Goal: Task Accomplishment & Management: Manage account settings

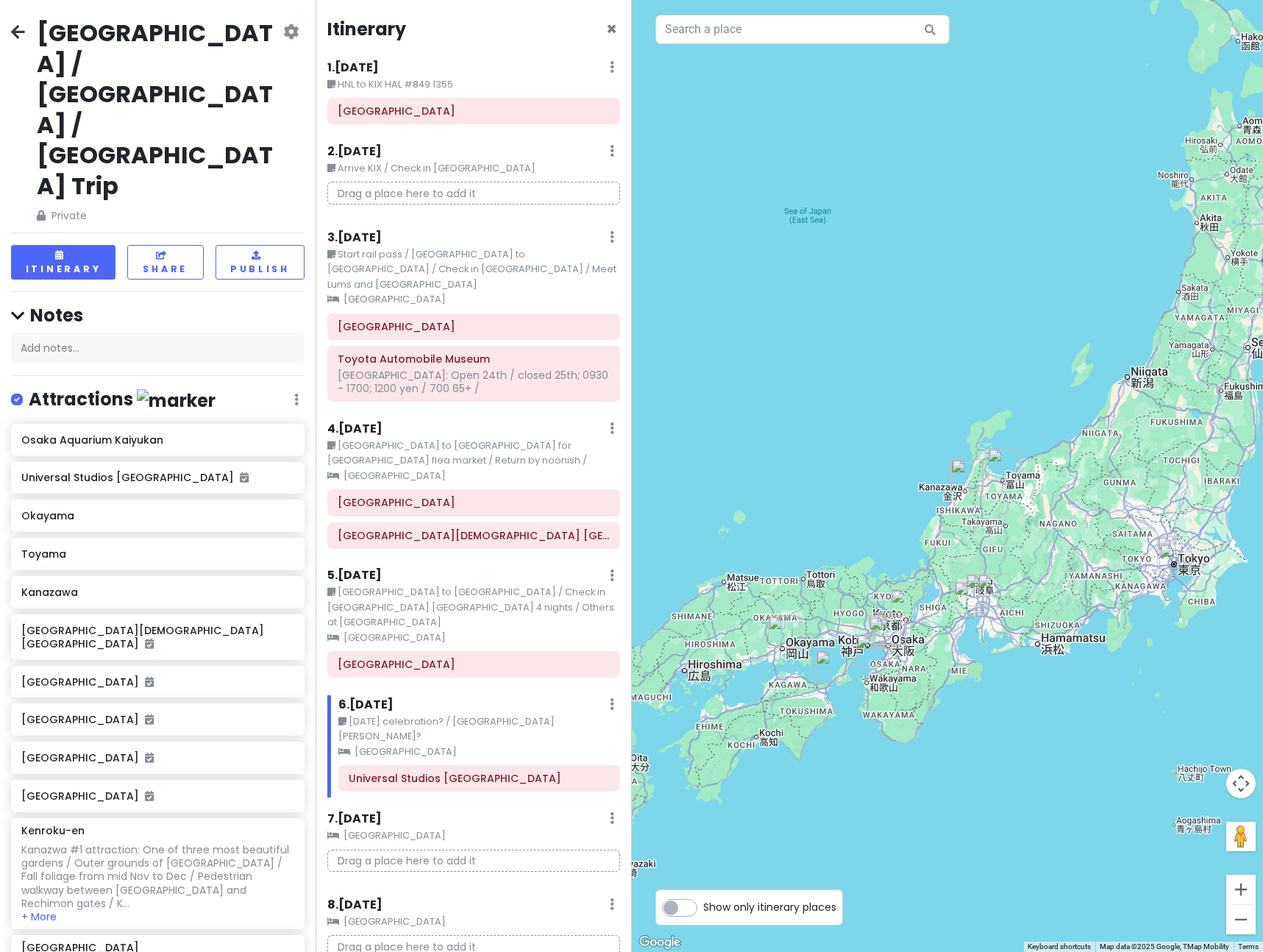
scroll to position [1311, 0]
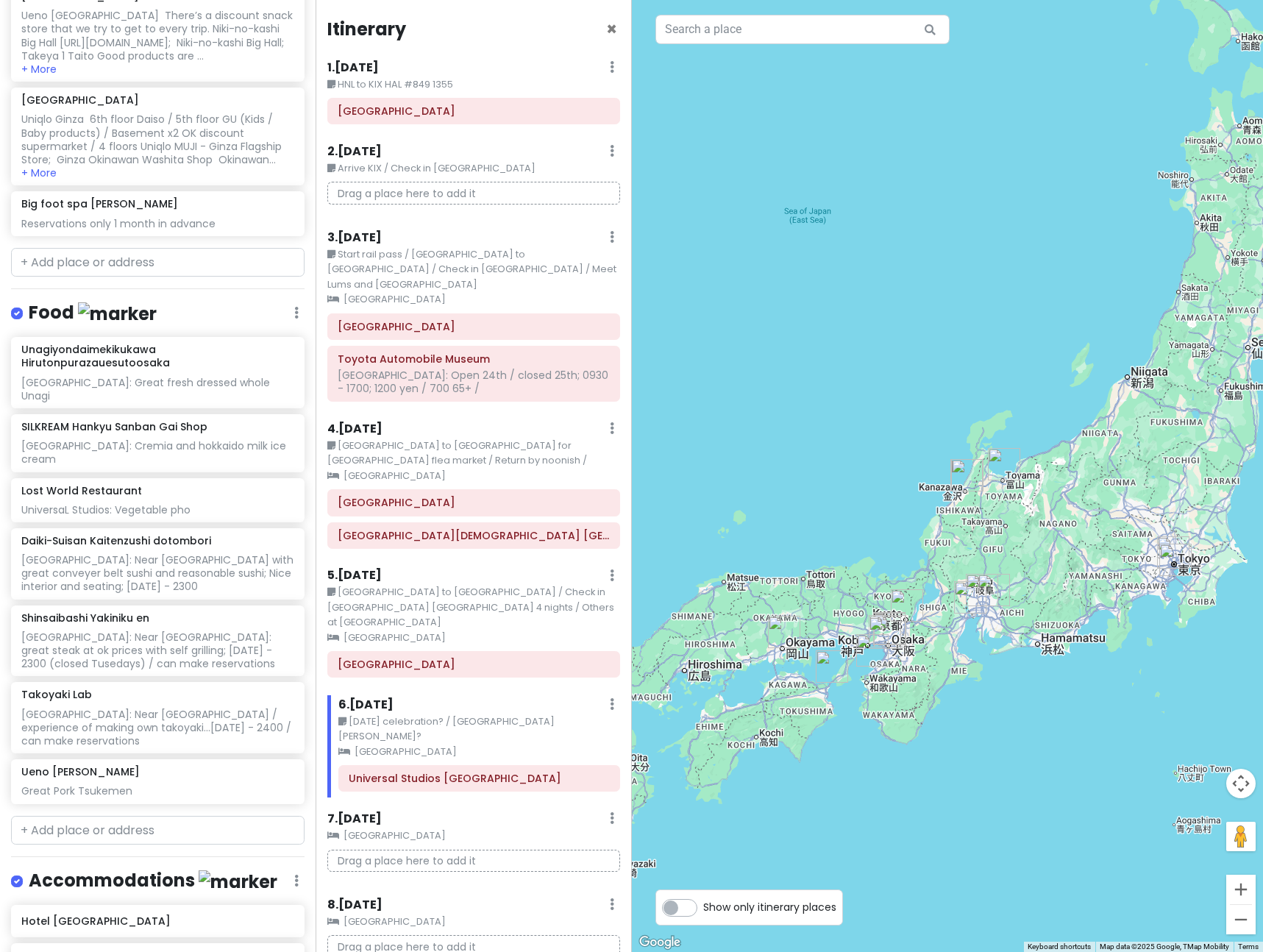
click at [424, 542] on div "Itinerary × 1 . [DATE] Edit Day Notes Delete Day HNL to KIX HAL #849 1355 [GEOG…" at bounding box center [474, 476] width 316 height 952
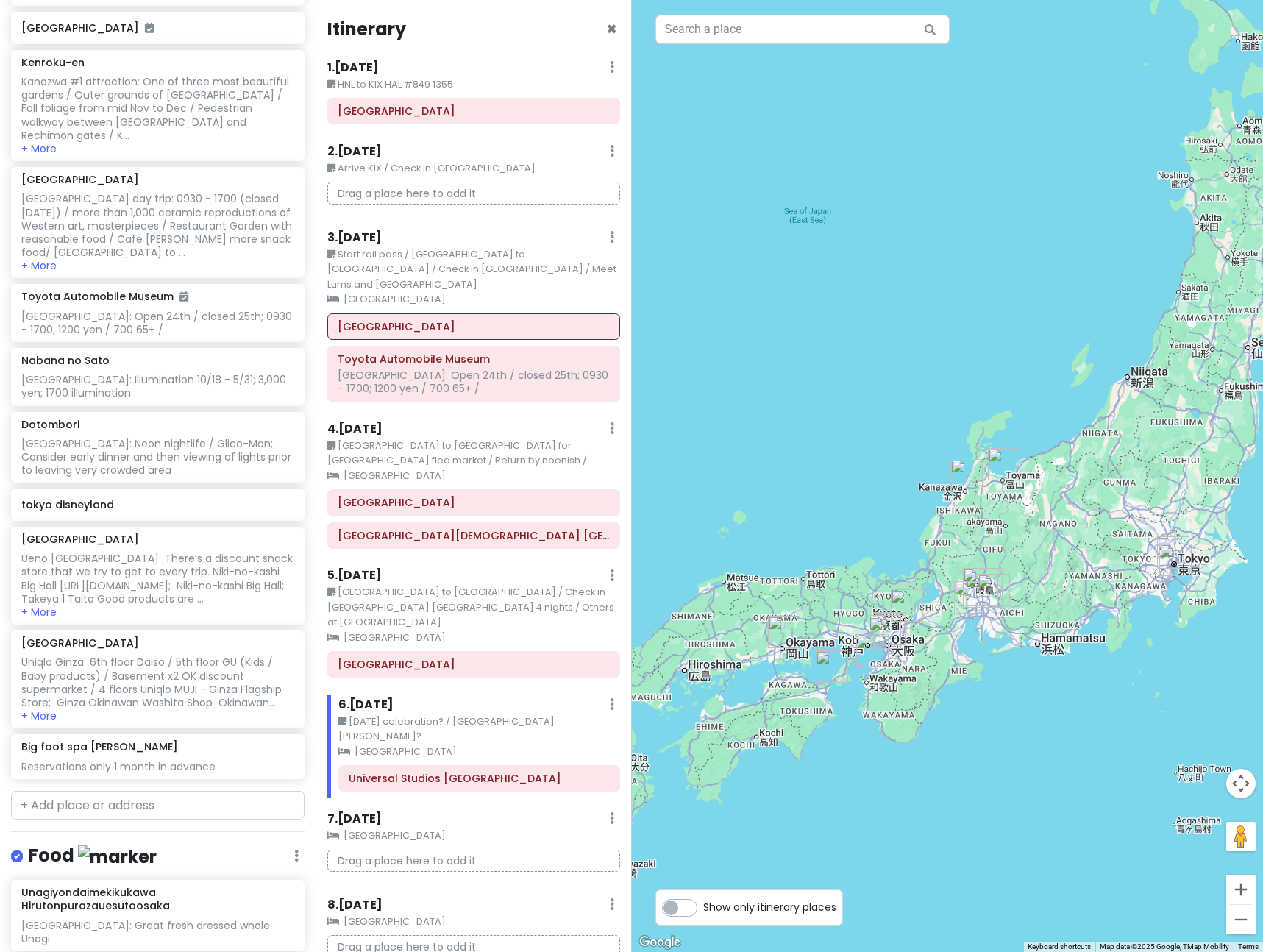
scroll to position [771, 0]
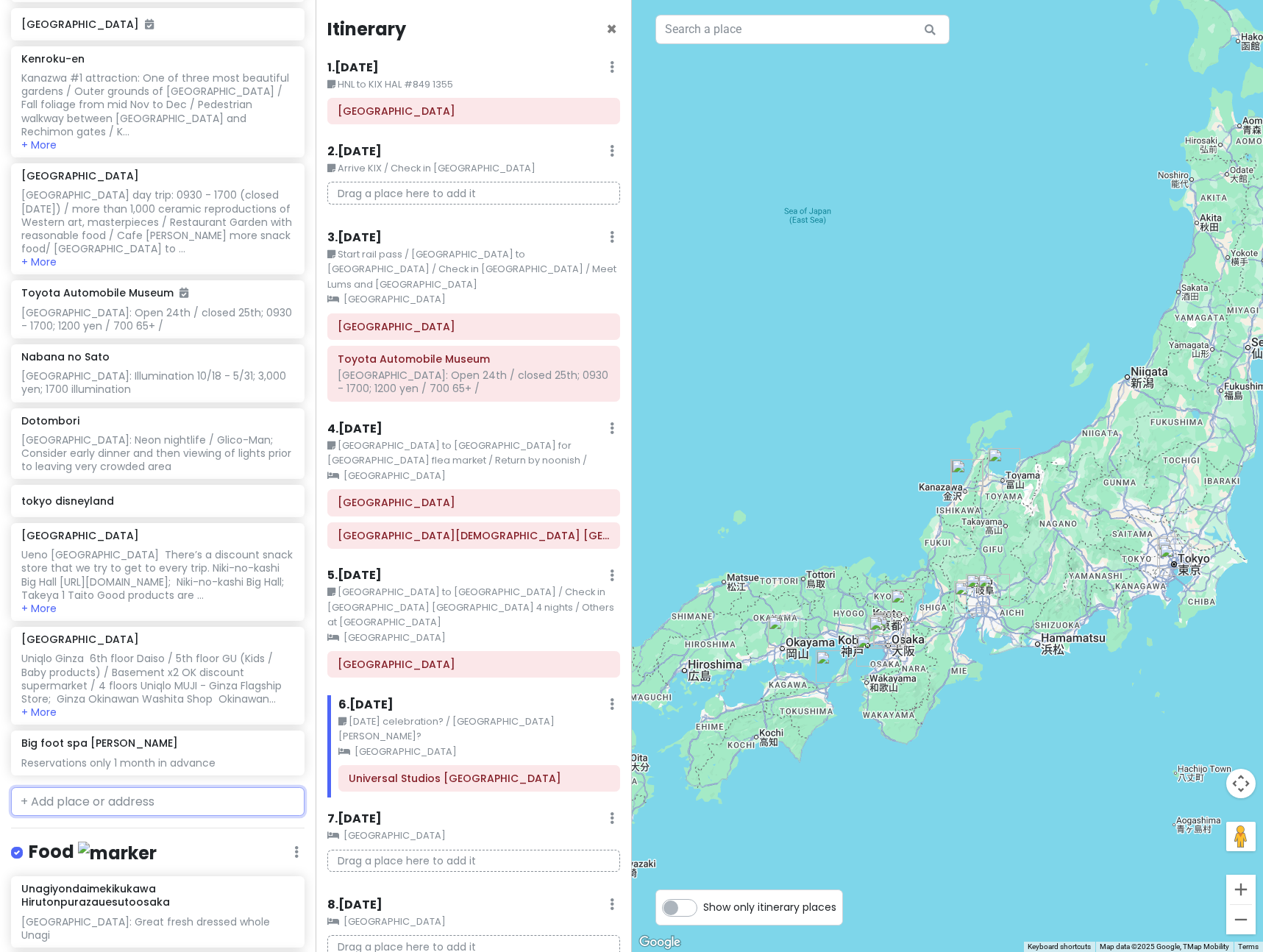
click at [96, 787] on input "text" at bounding box center [158, 801] width 294 height 29
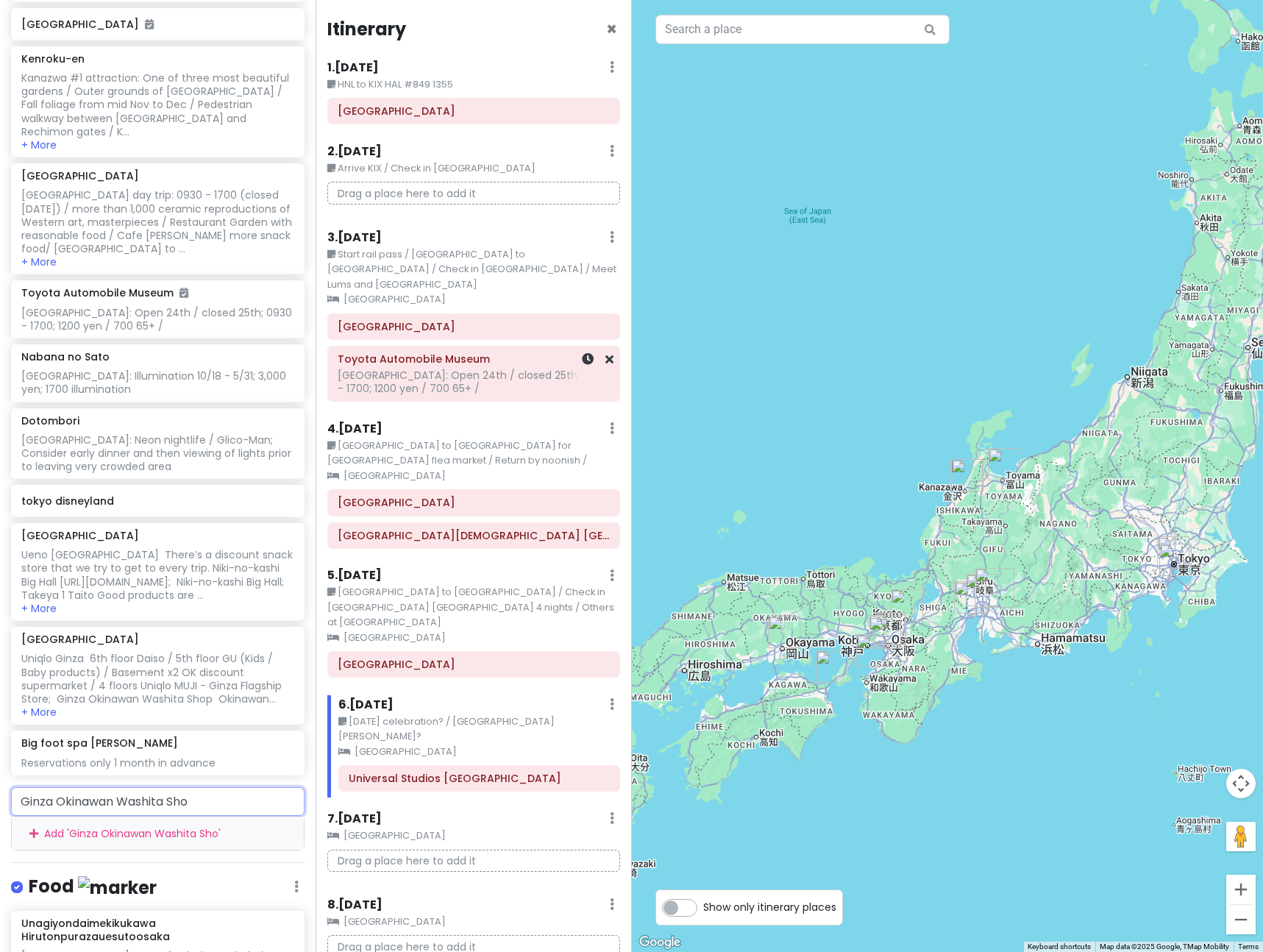
type input "Ginza Okinawan Washita Shop"
click at [139, 816] on div "Add ' Ginza Okinawan Washita Shop '" at bounding box center [158, 832] width 292 height 33
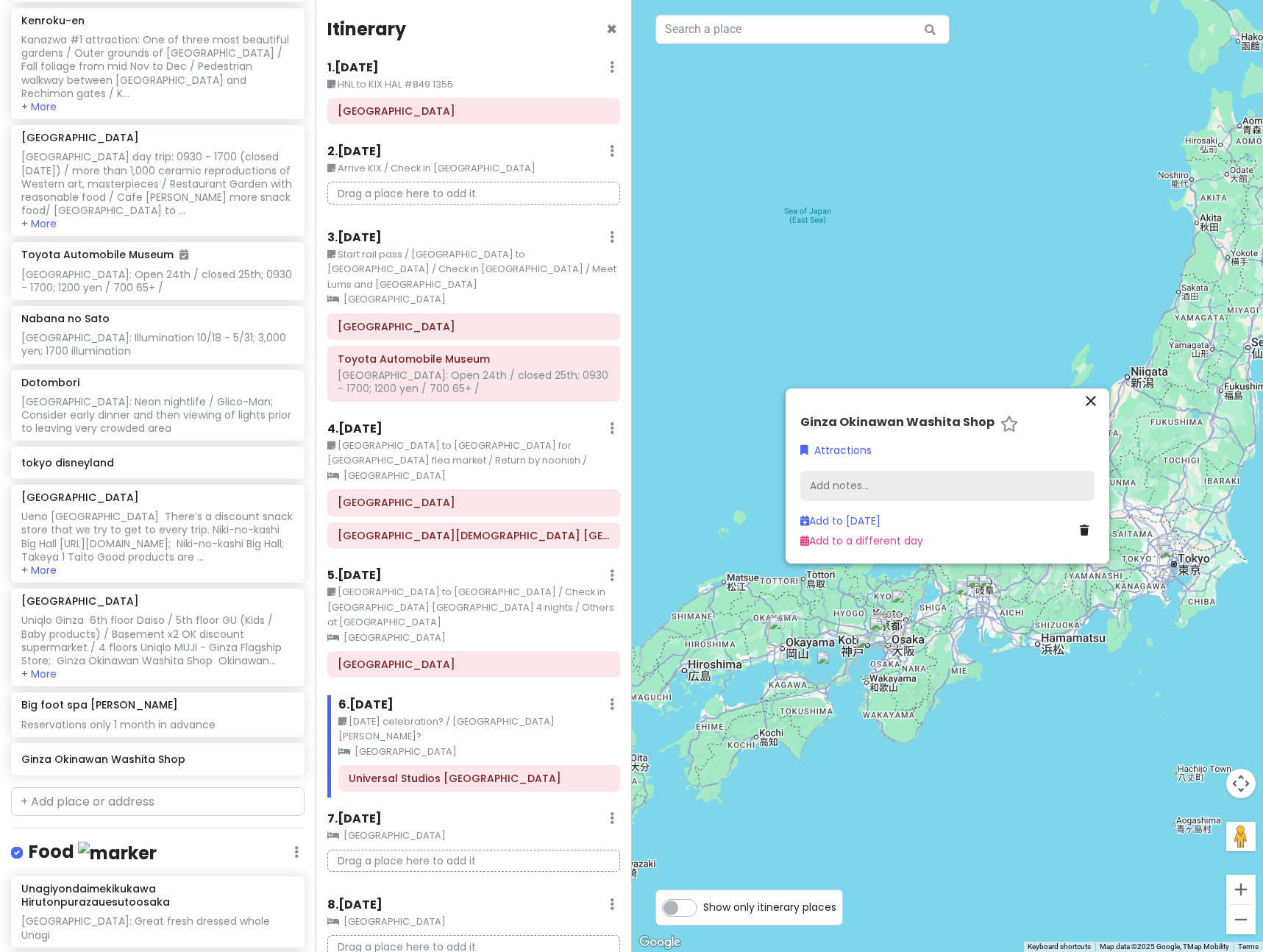
click at [825, 481] on div "Add notes..." at bounding box center [947, 485] width 295 height 31
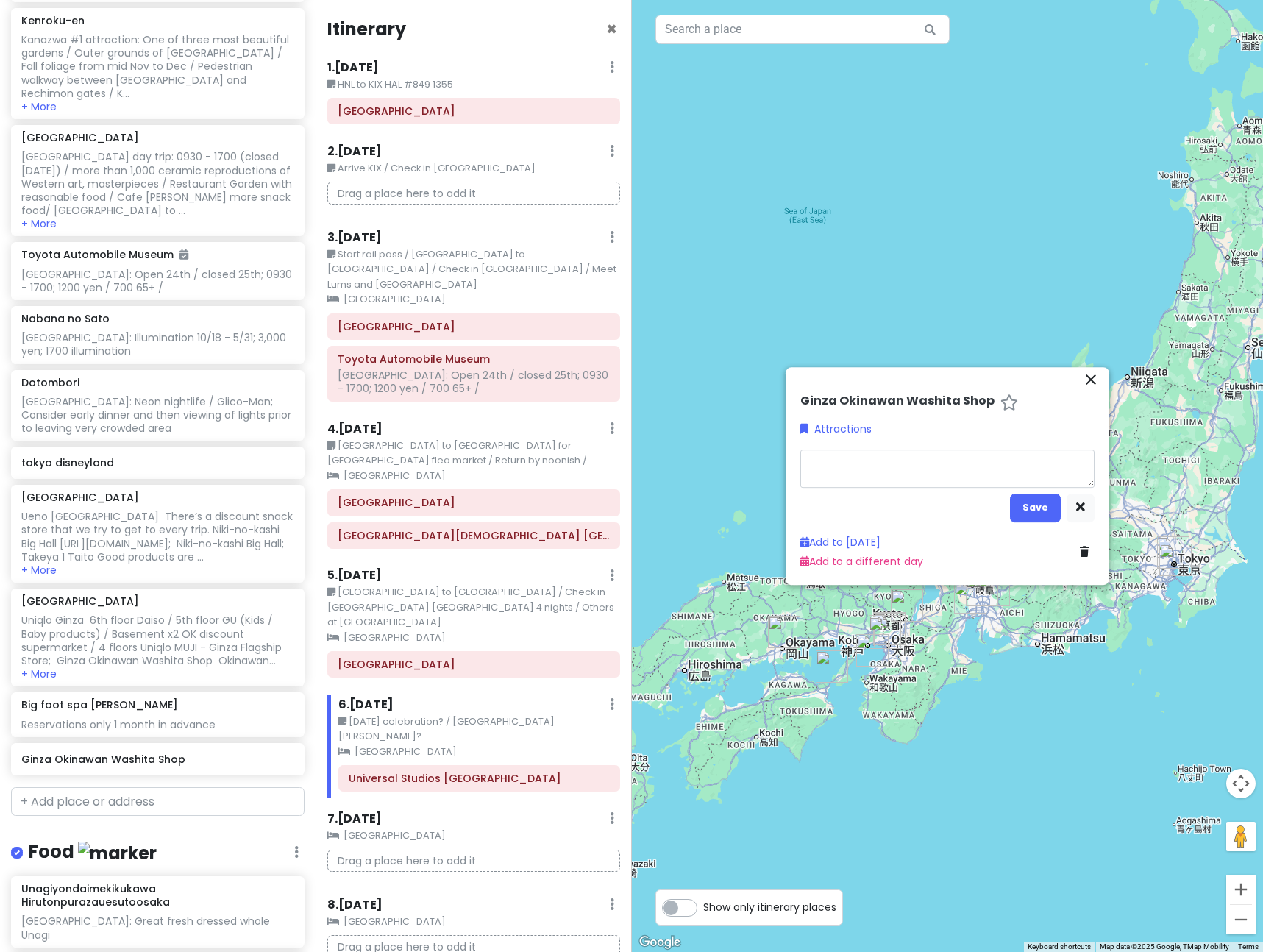
type textarea "x"
type textarea "G"
type textarea "x"
type textarea "Gi"
type textarea "x"
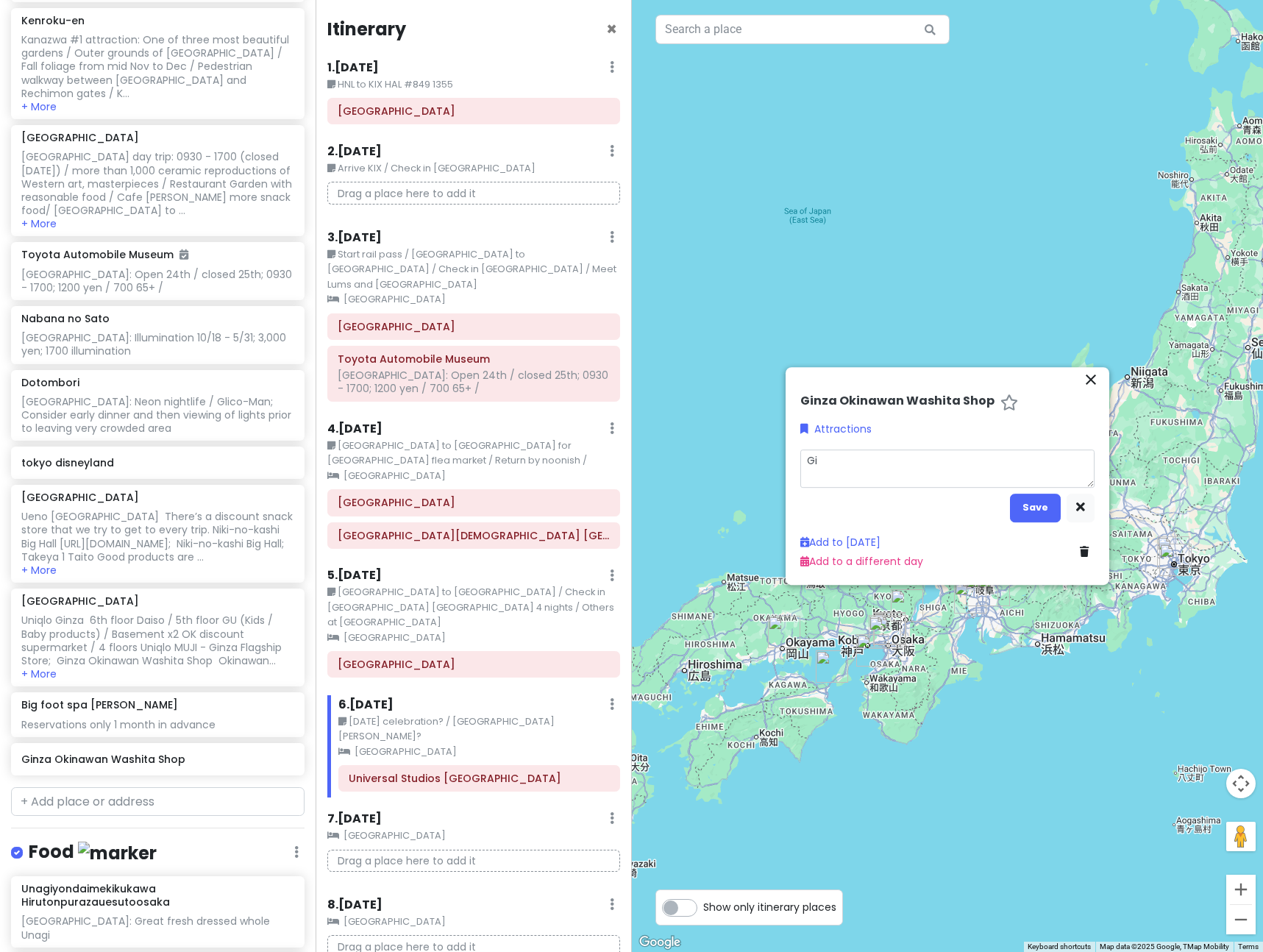
type textarea "Gin"
type textarea "x"
type textarea "Ginz"
type textarea "x"
type textarea "Ginza"
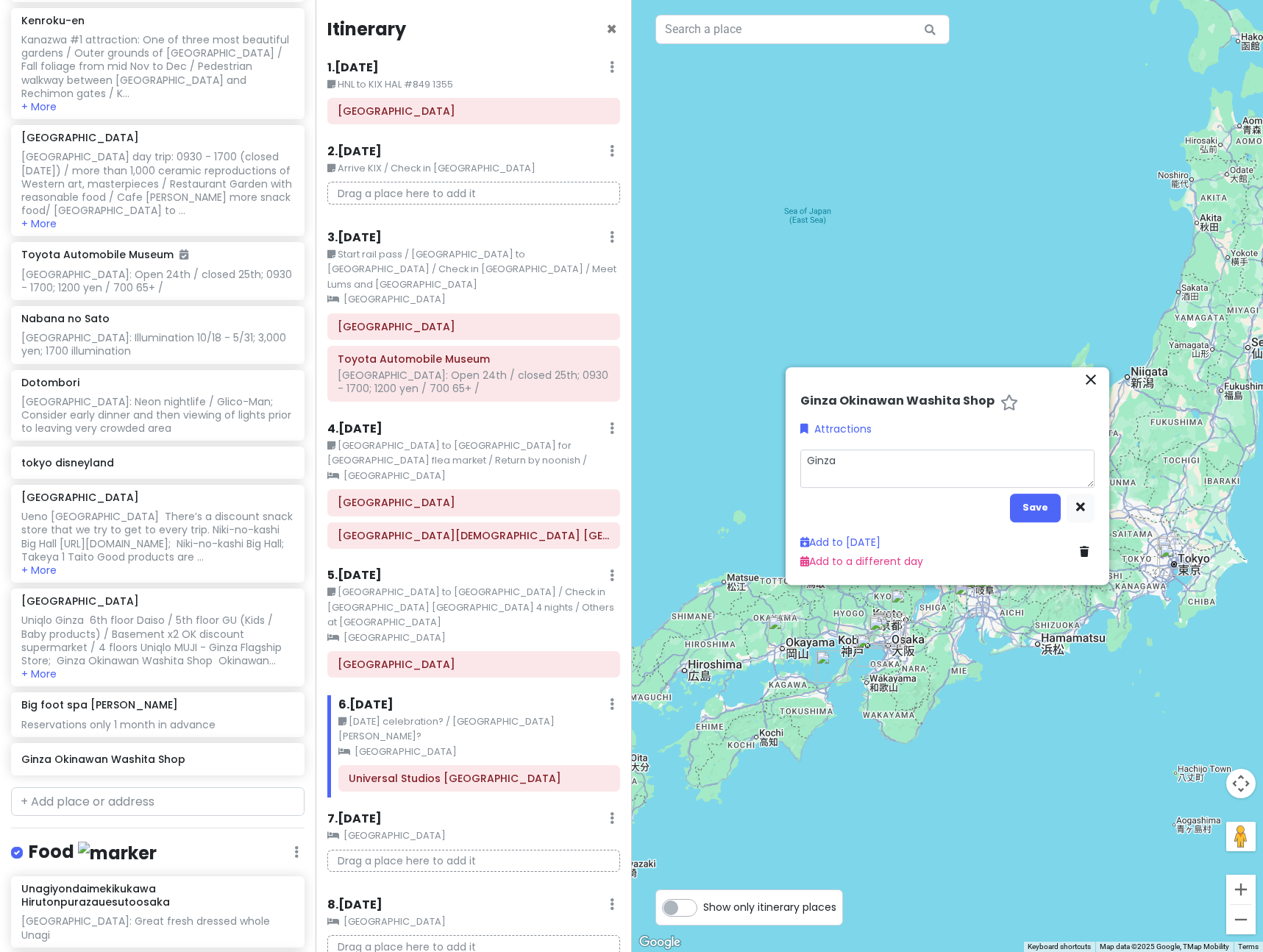
type textarea "x"
type textarea "Ginza:"
type textarea "x"
type textarea "Ginza:"
type textarea "x"
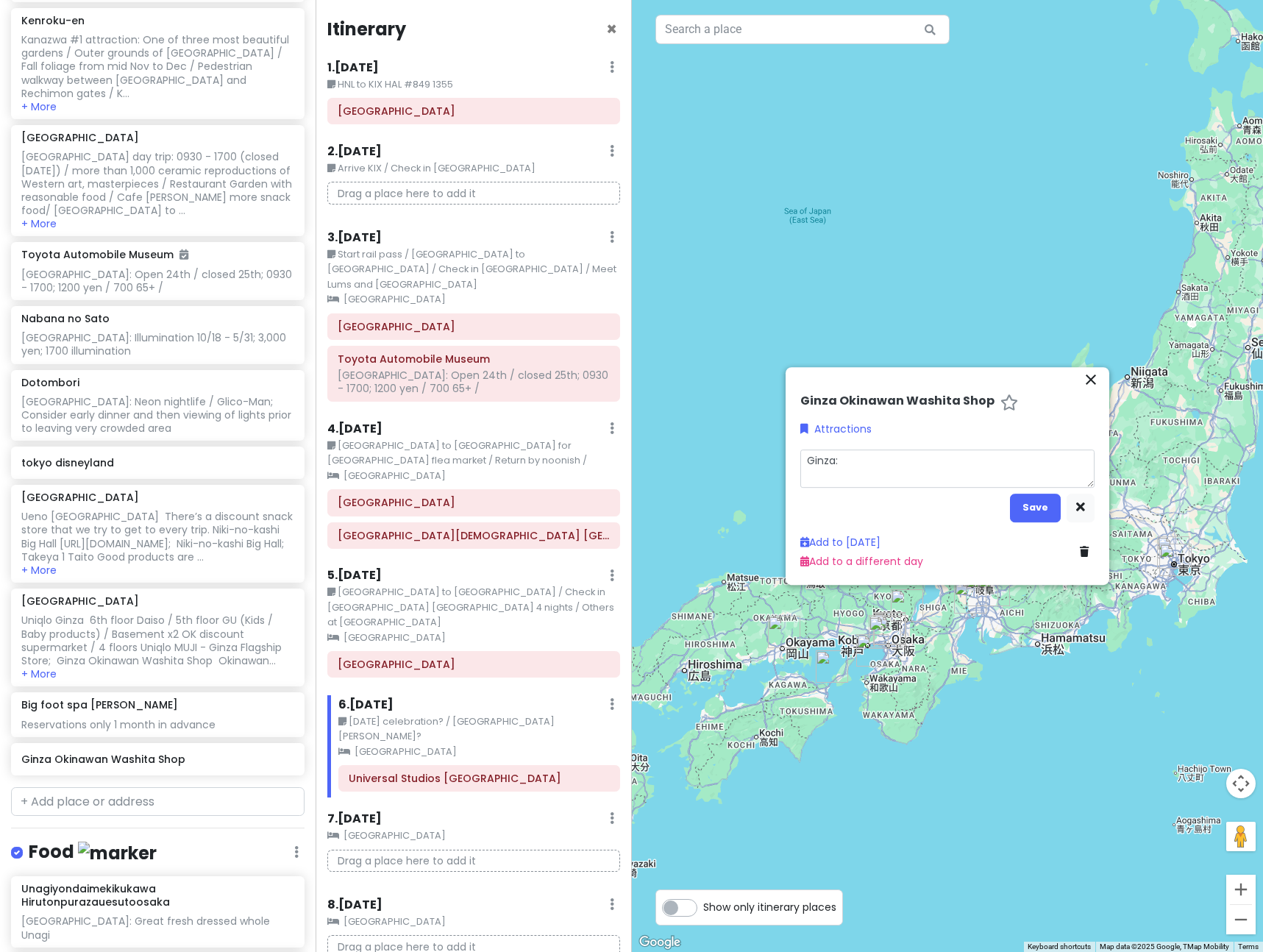
type textarea "Ginza: N"
type textarea "x"
type textarea "Ginza: Ne"
type textarea "x"
type textarea "Ginza: Nea"
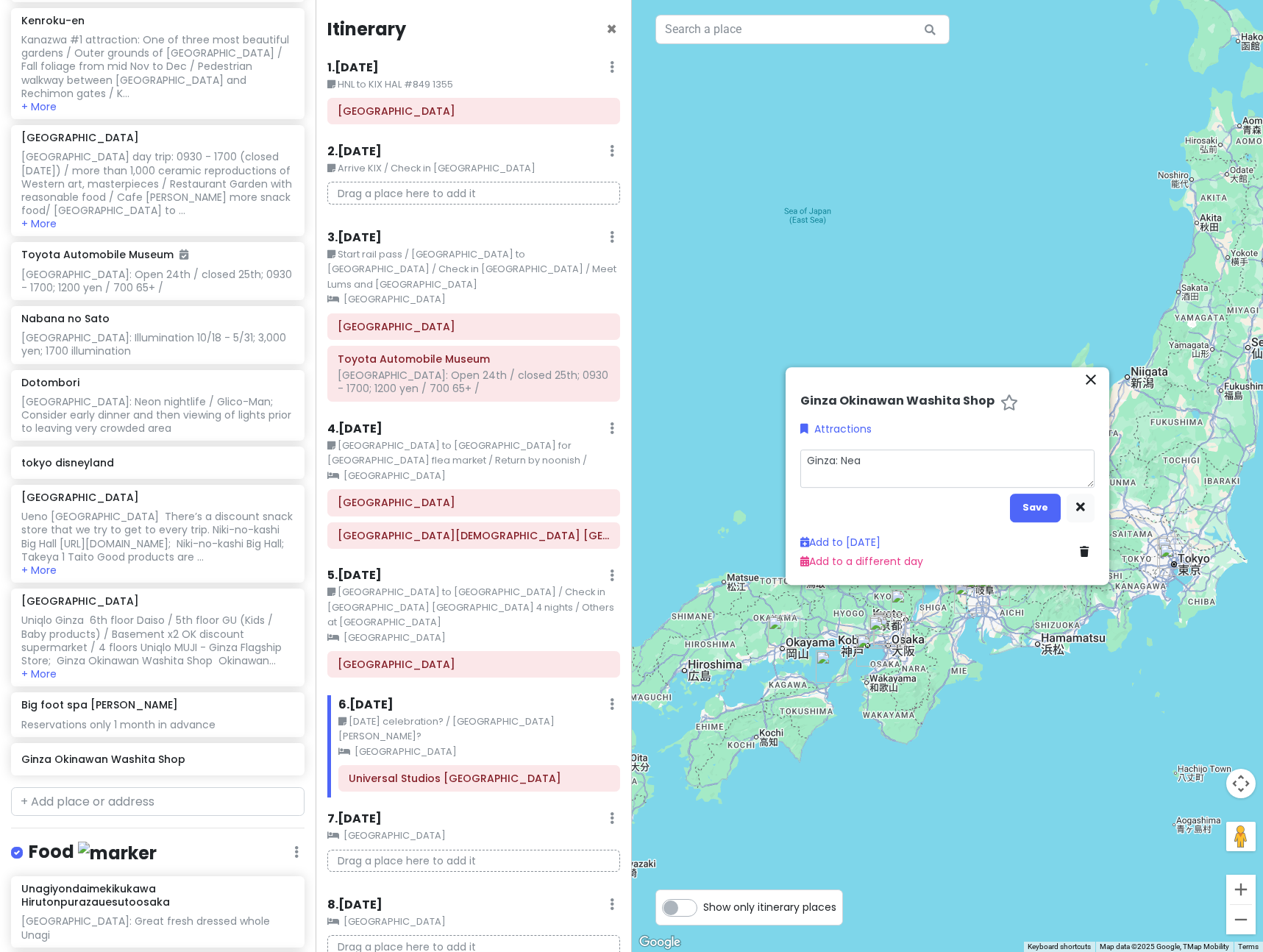
type textarea "x"
type textarea "Ginza: Near"
type textarea "x"
type textarea "Ginza: Near so"
type textarea "x"
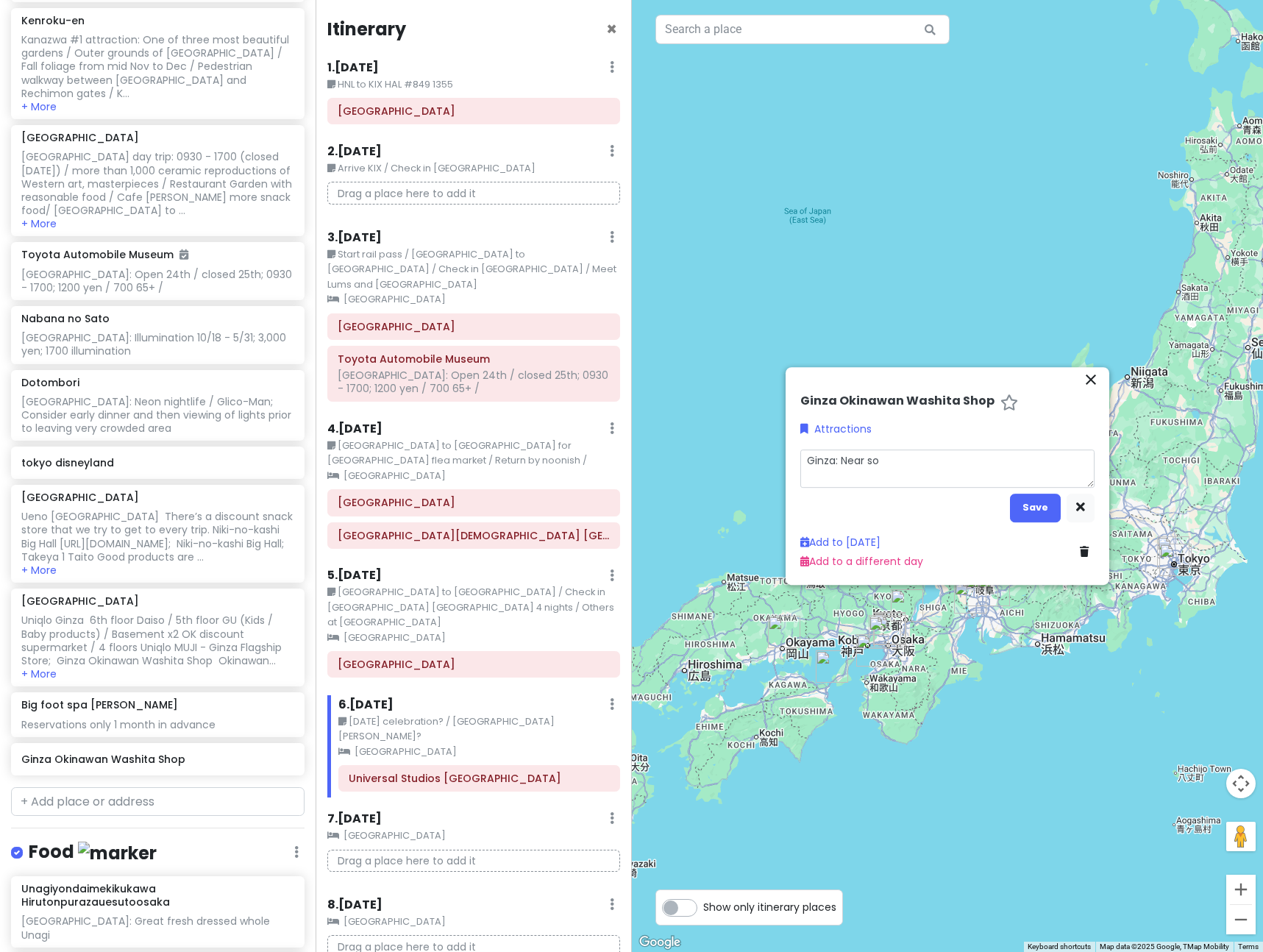
type textarea "Ginza: Near som"
type textarea "x"
type textarea "Ginza: Near some"
type textarea "x"
type textarea "Ginza: Near some h"
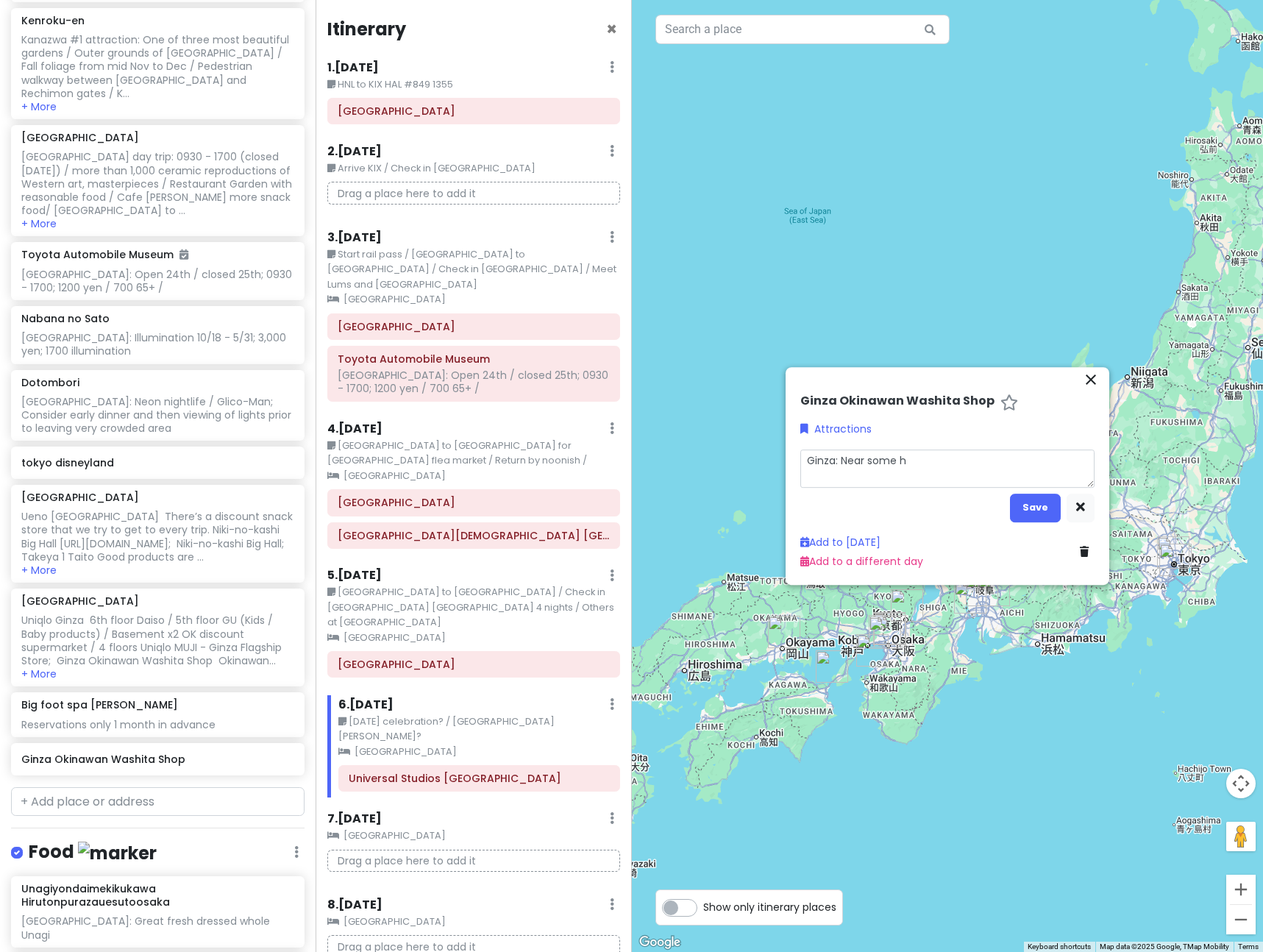
type textarea "x"
type textarea "Ginza: Near some ho"
type textarea "x"
type textarea "Ginza: Near some h"
type textarea "x"
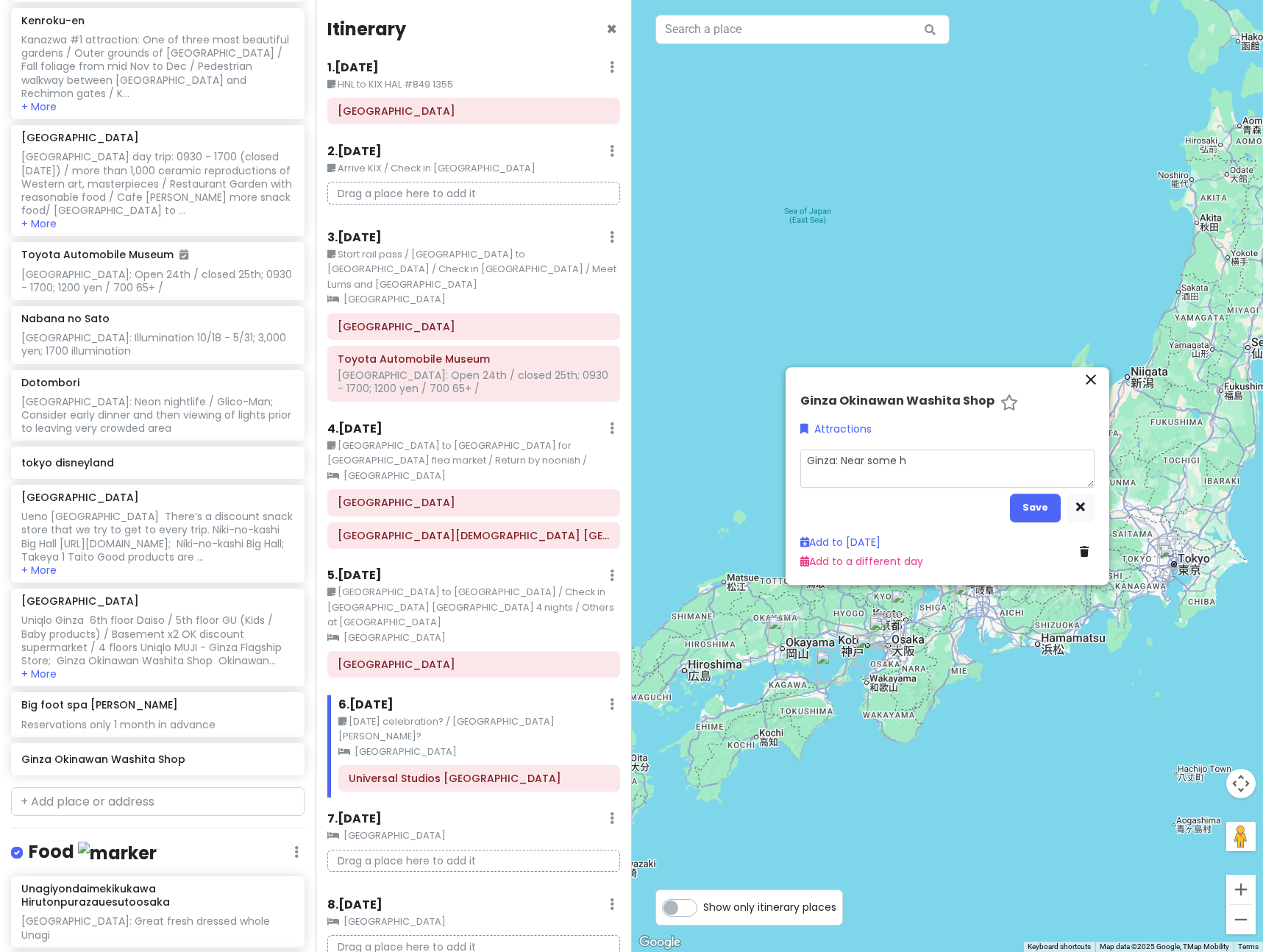
type textarea "Ginza: Near some"
type textarea "x"
type textarea "Ginza: Near some H"
type textarea "x"
type textarea "Ginza: Near some Ho"
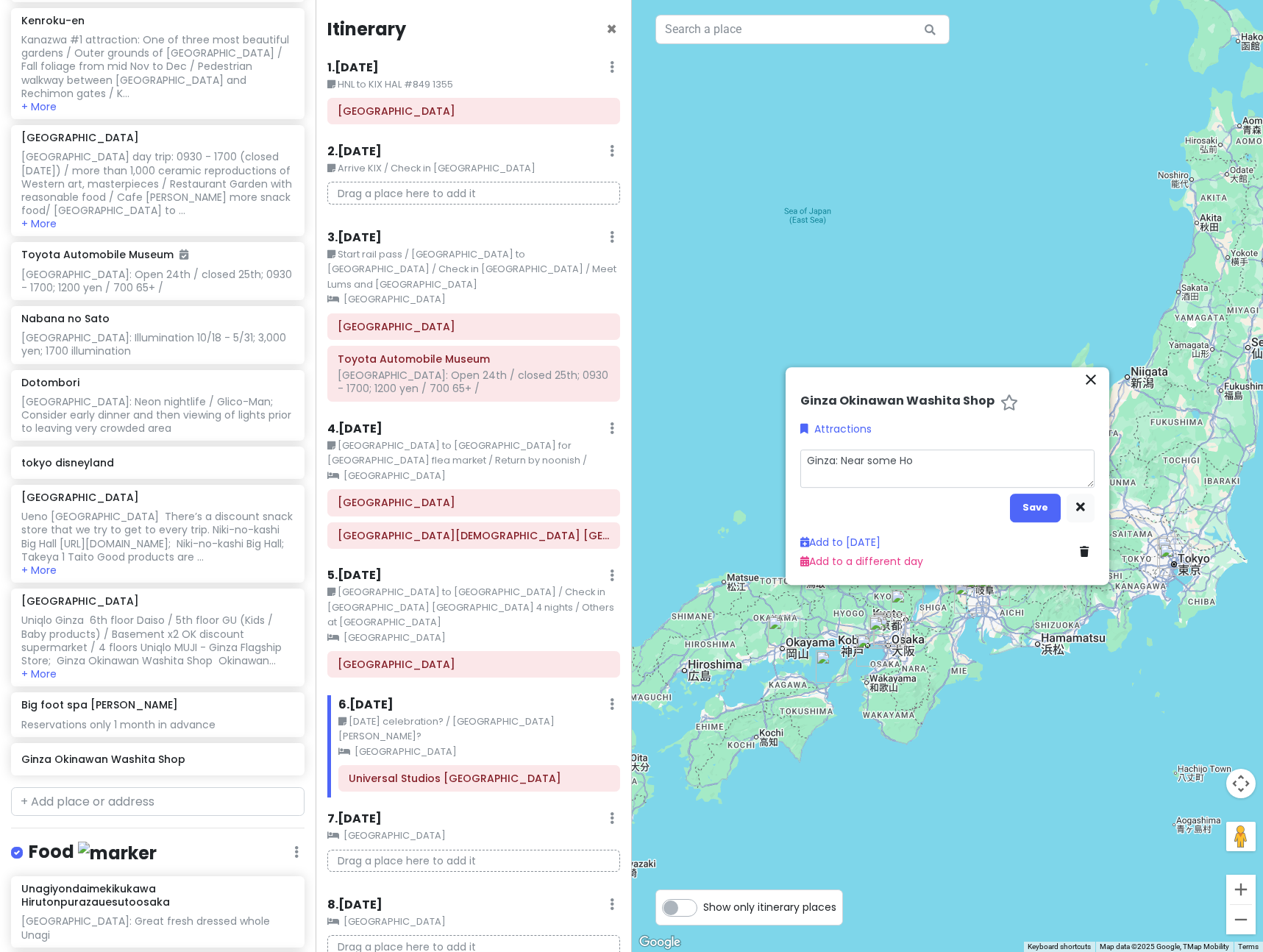
type textarea "x"
type textarea "Ginza: Near some Hol"
type textarea "x"
type textarea "Ginza: Near some Ho"
type textarea "x"
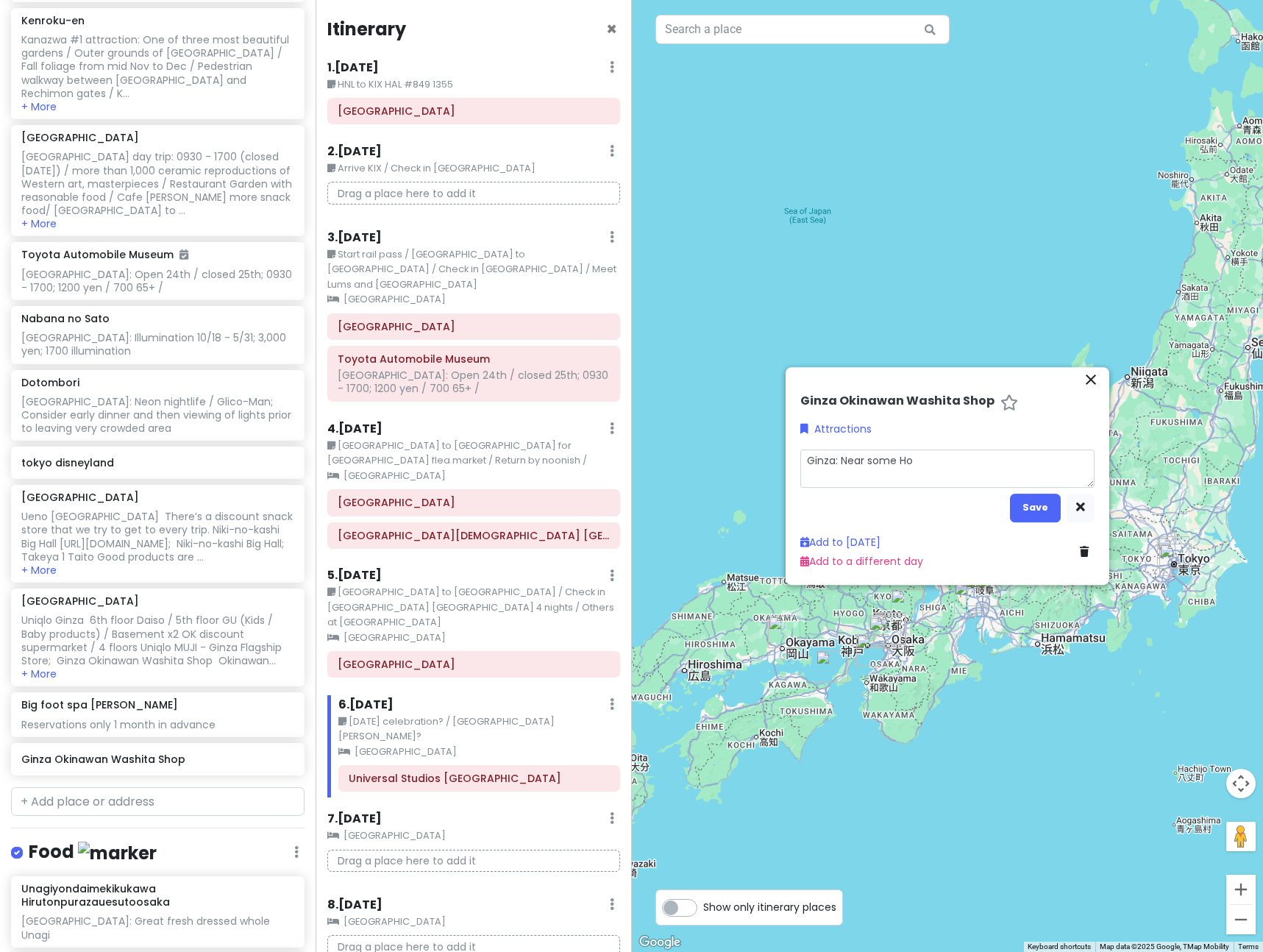
type textarea "Ginza: Near some Hok"
type textarea "x"
type textarea "Ginza: Near some Hokk"
type textarea "x"
type textarea "Ginza: Near some Hokka"
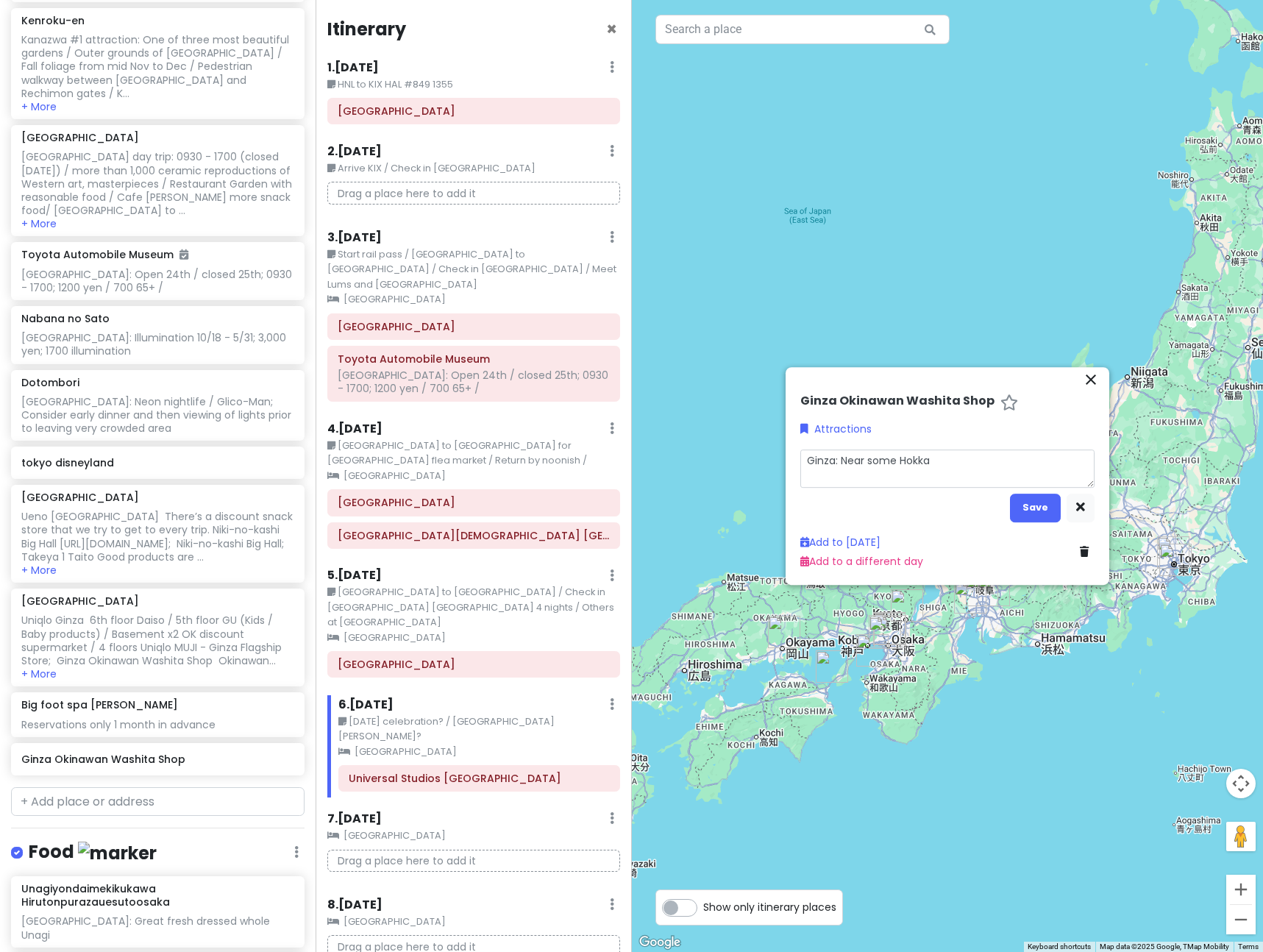
type textarea "x"
type textarea "Ginza: Near some [GEOGRAPHIC_DATA]"
type textarea "x"
type textarea "Ginza: Near some Hokkaid"
type textarea "x"
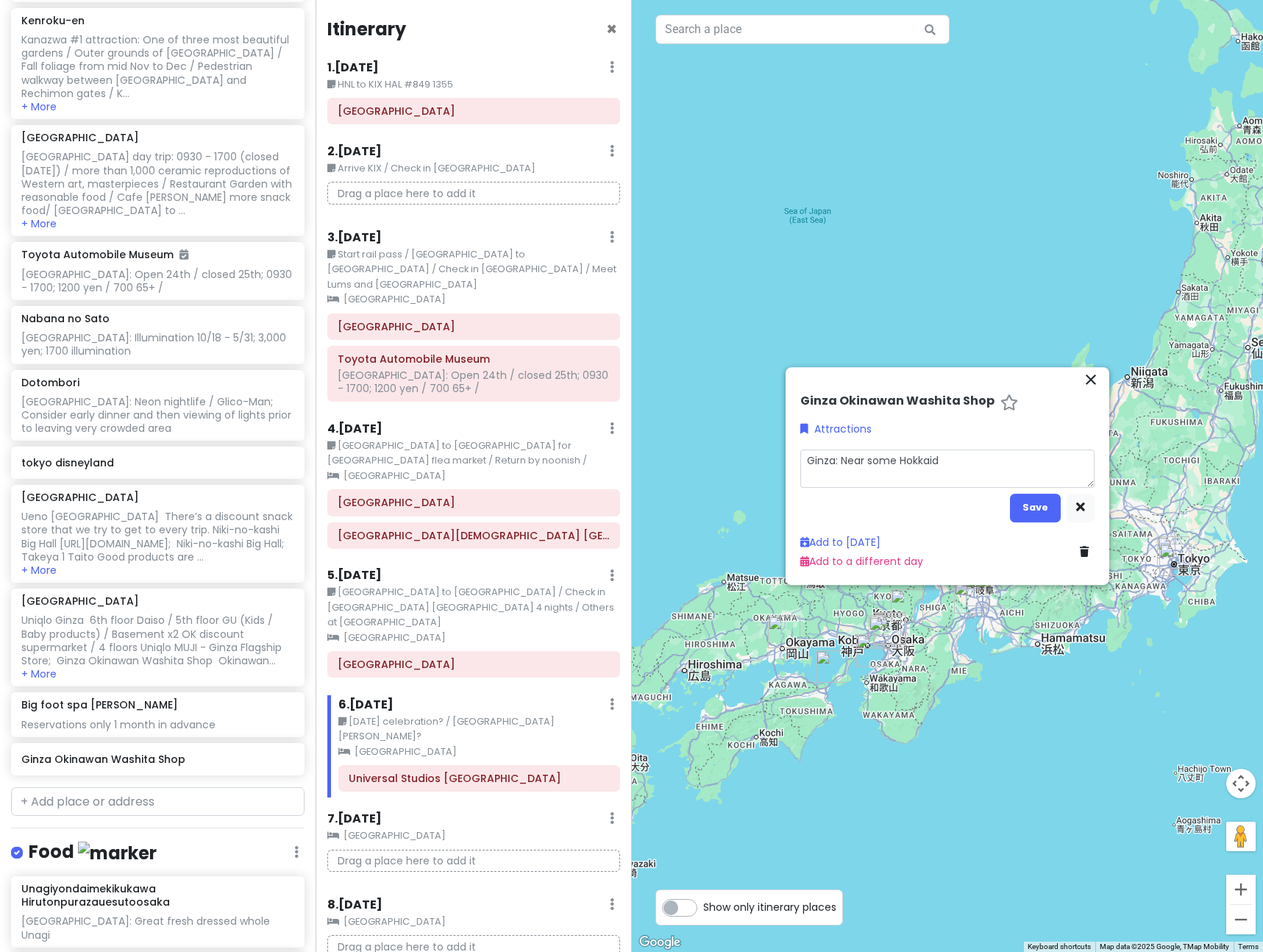
type textarea "Ginza: Near some [GEOGRAPHIC_DATA]"
type textarea "x"
type textarea "Ginza: Near some [GEOGRAPHIC_DATA]"
type textarea "x"
type textarea "Ginza: Near some [GEOGRAPHIC_DATA] s"
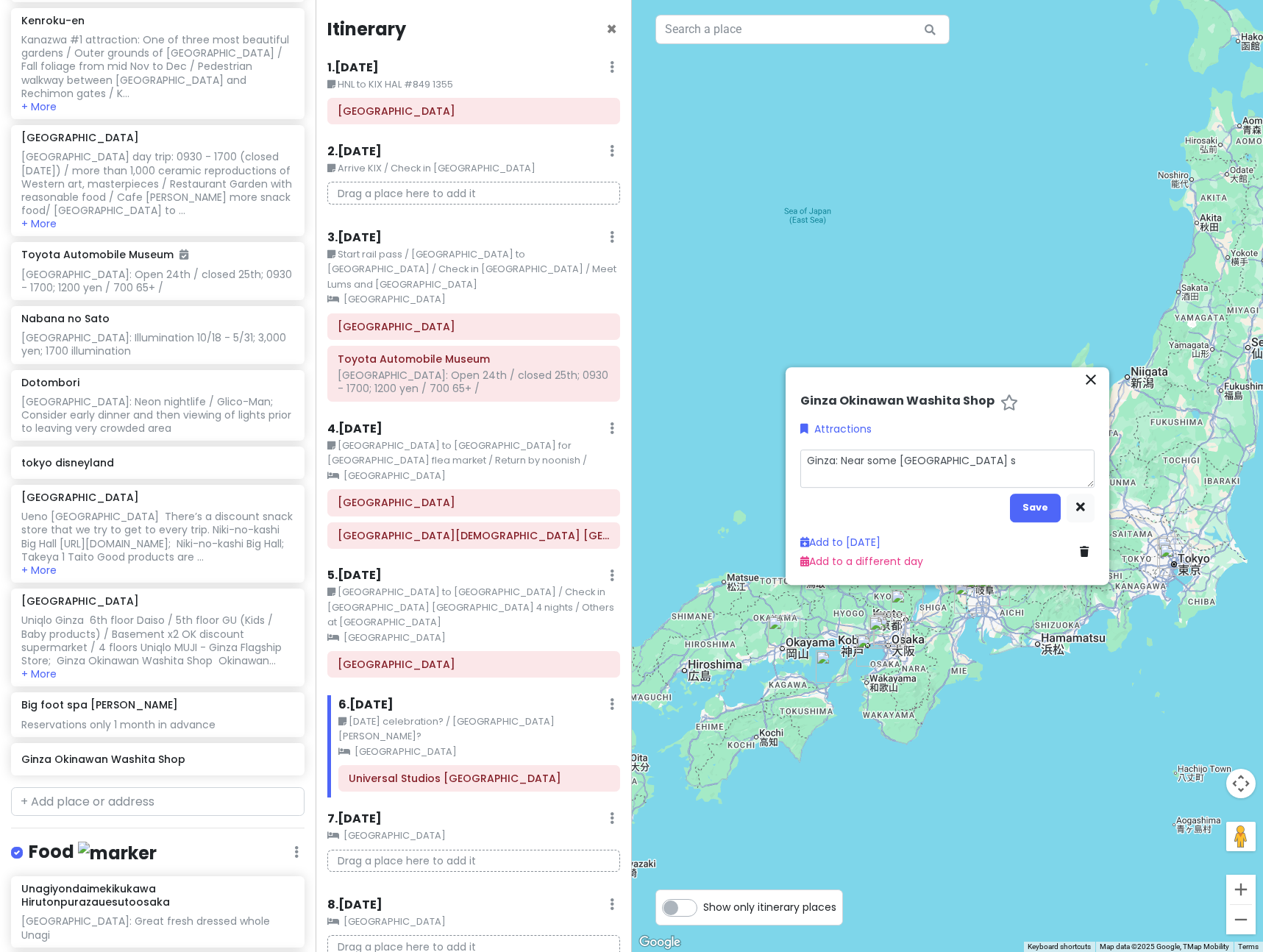
type textarea "x"
type textarea "Ginza: Near some [GEOGRAPHIC_DATA] so"
type textarea "x"
type textarea "Ginza: Near some [GEOGRAPHIC_DATA] sof"
type textarea "x"
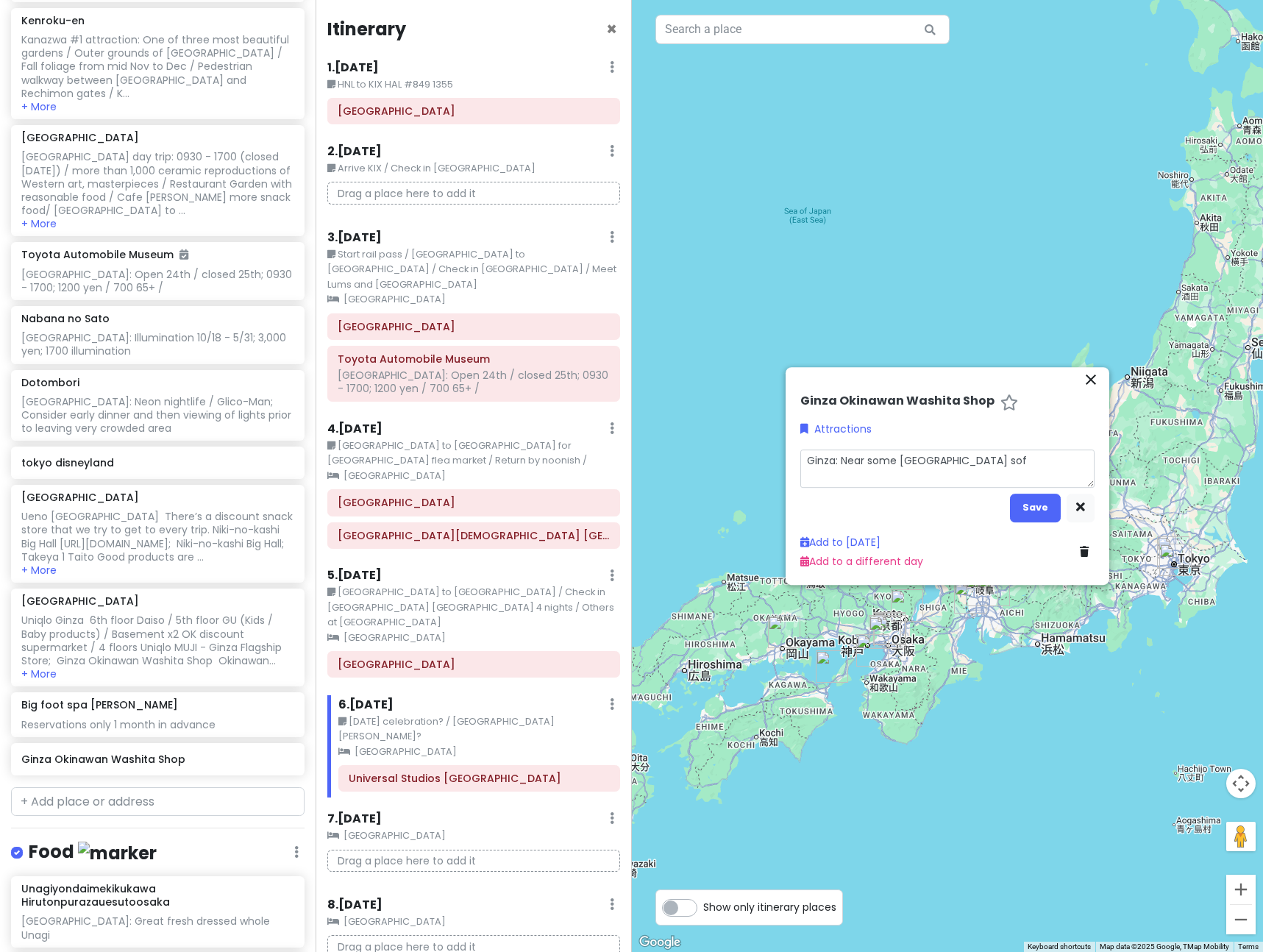
type textarea "Ginza: Near some Hokkaido soft"
type textarea "x"
type textarea "Ginza: Near some Hokkaido soft"
type textarea "x"
type textarea "Ginza: Near some Hokkaido soft s"
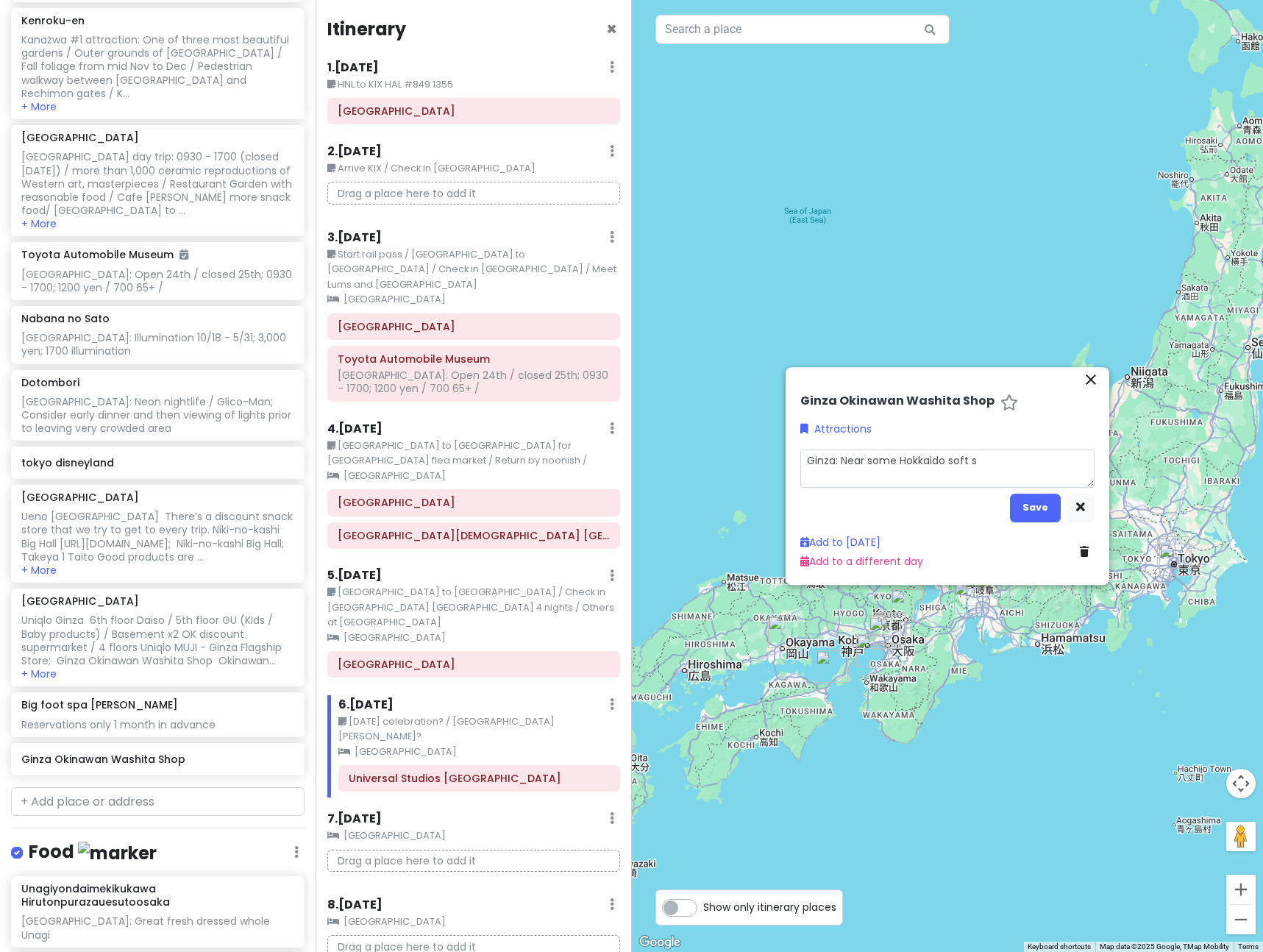
type textarea "x"
type textarea "Ginza: Near some Hokkaido soft se"
type textarea "x"
type textarea "Ginza: Near some Hokkaido soft ser"
type textarea "x"
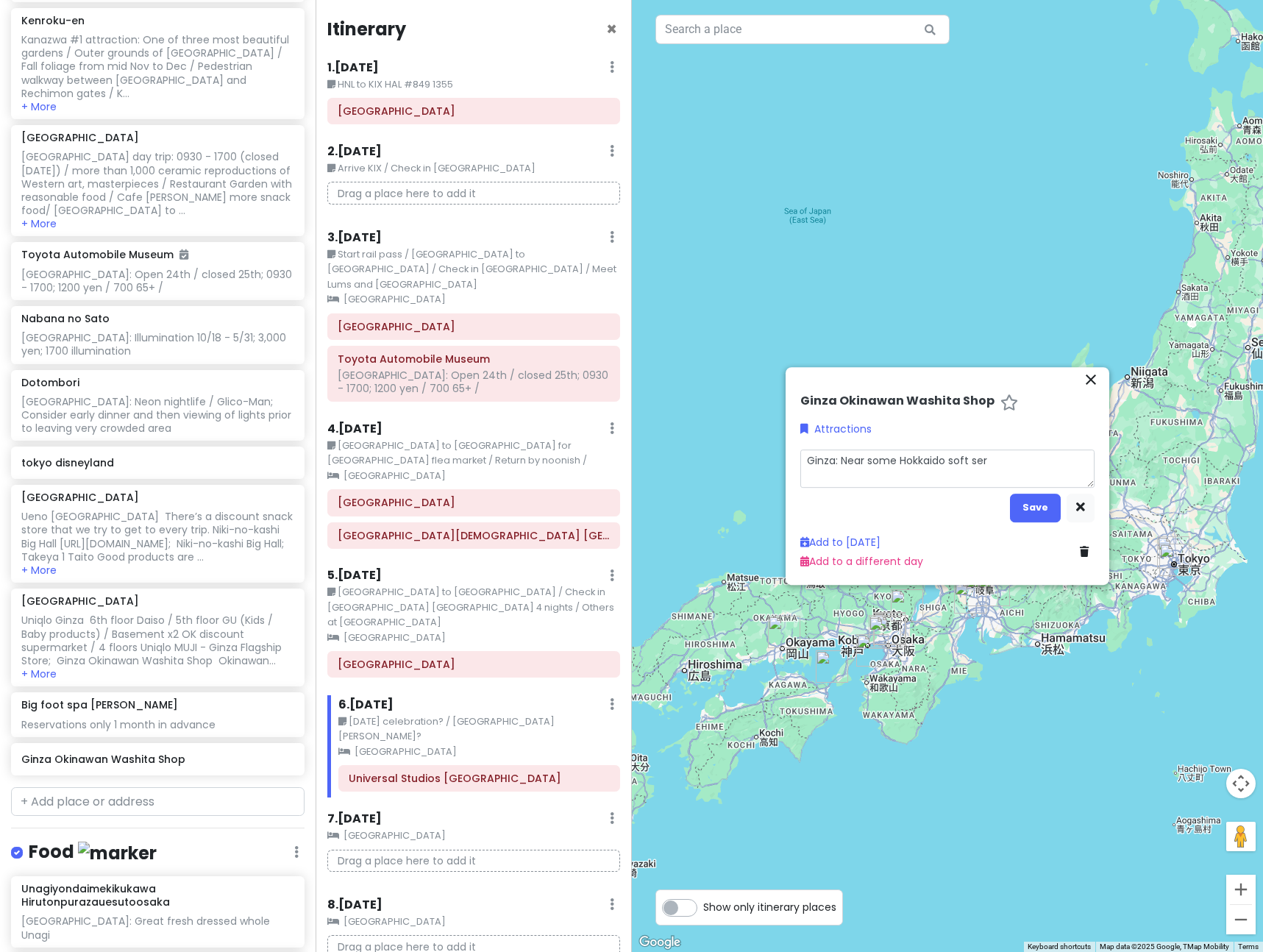
type textarea "Ginza: Near some [GEOGRAPHIC_DATA] soft serv"
type textarea "x"
type textarea "Ginza: Near some [GEOGRAPHIC_DATA] soft serve"
type textarea "x"
type textarea "Ginza: Near some [GEOGRAPHIC_DATA] soft serve"
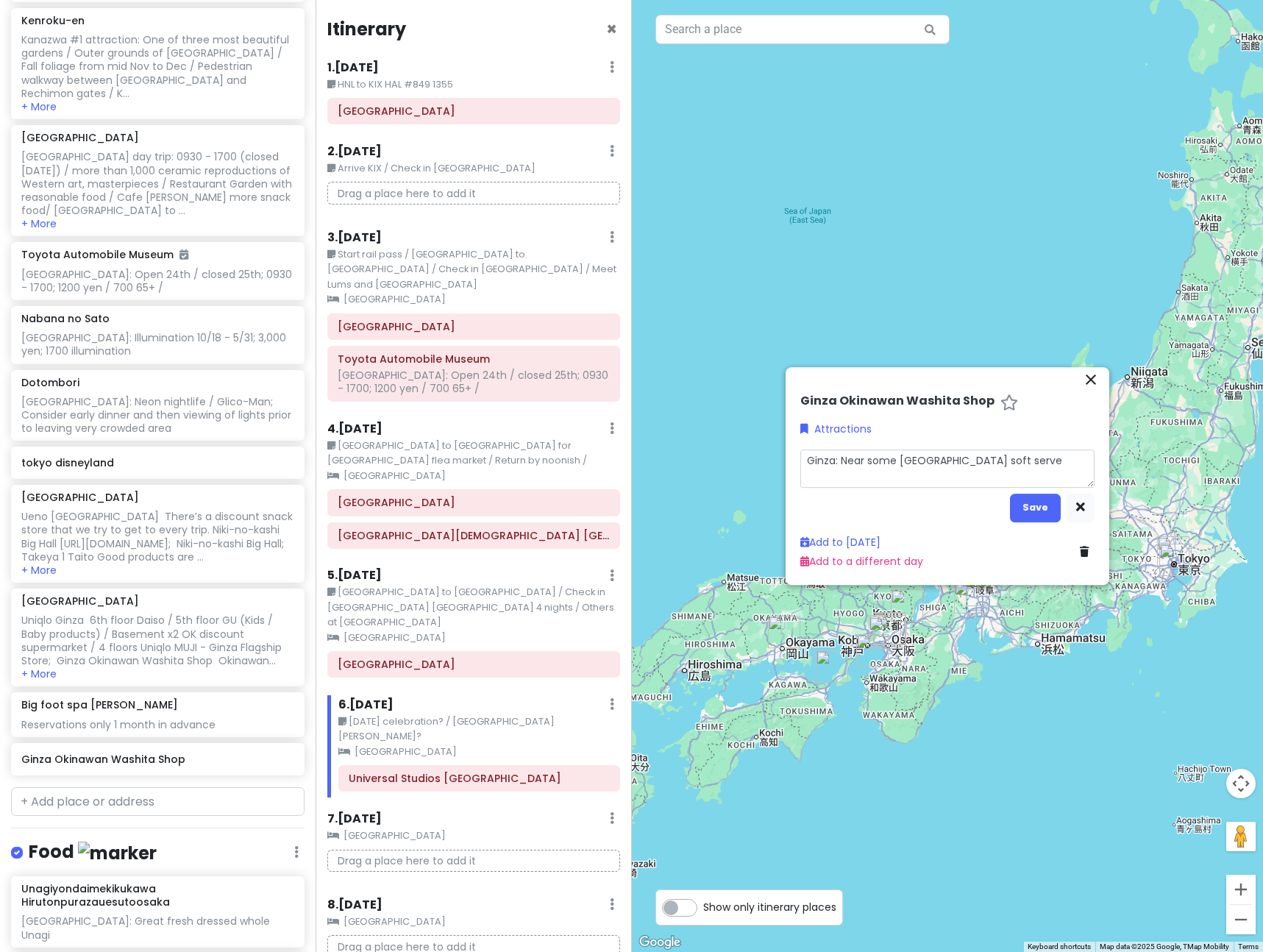
type textarea "x"
type textarea "Ginza: Near some Hokkaido soft serve a"
type textarea "x"
type textarea "Ginza: Near some [GEOGRAPHIC_DATA] soft serve al"
type textarea "x"
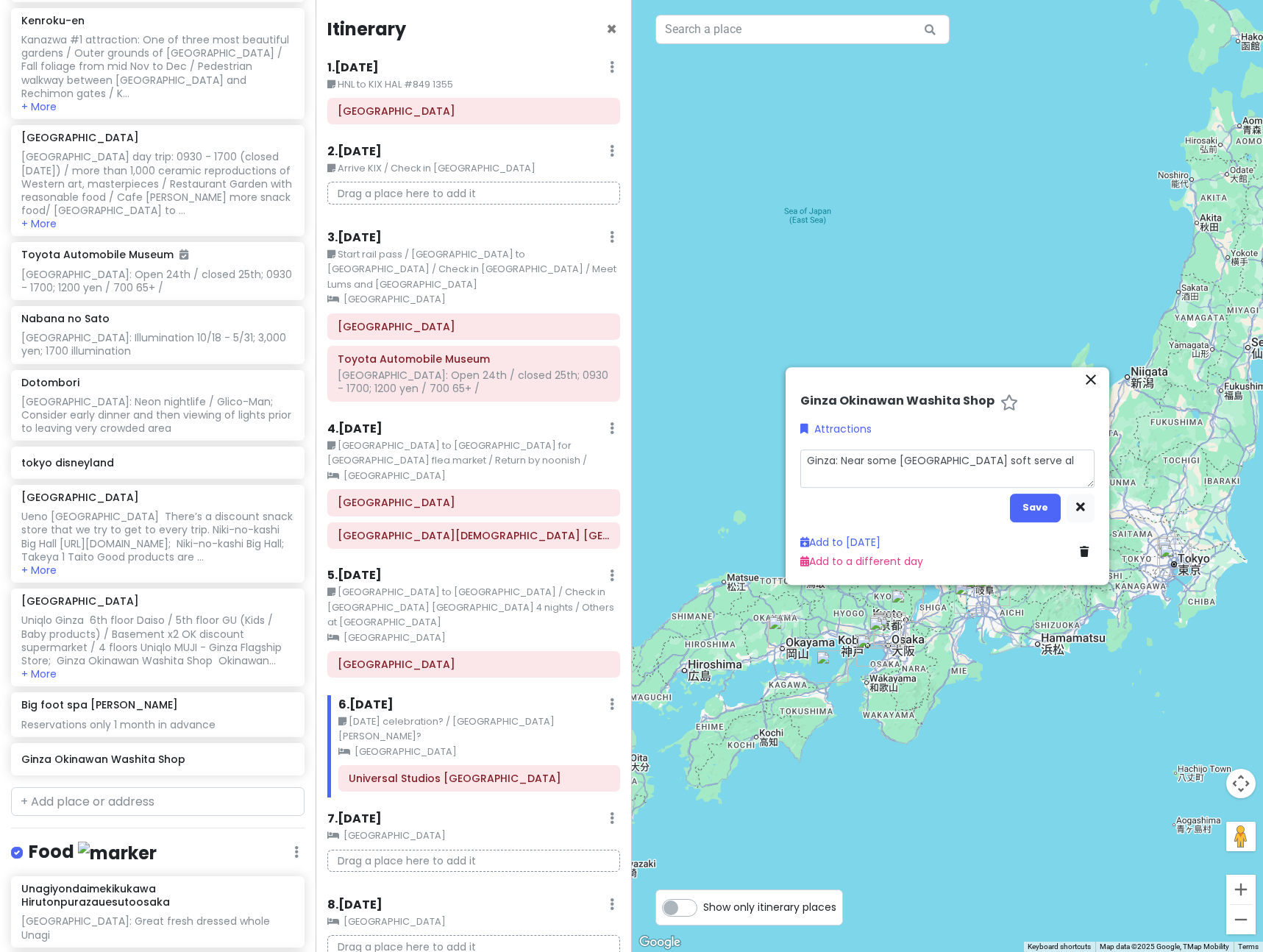
type textarea "Ginza: Near some [GEOGRAPHIC_DATA] soft serve alt"
type textarea "x"
type textarea "Ginza: Near some [GEOGRAPHIC_DATA] soft serve alto"
type textarea "x"
type textarea "Ginza: Near some [GEOGRAPHIC_DATA] soft serve altoh"
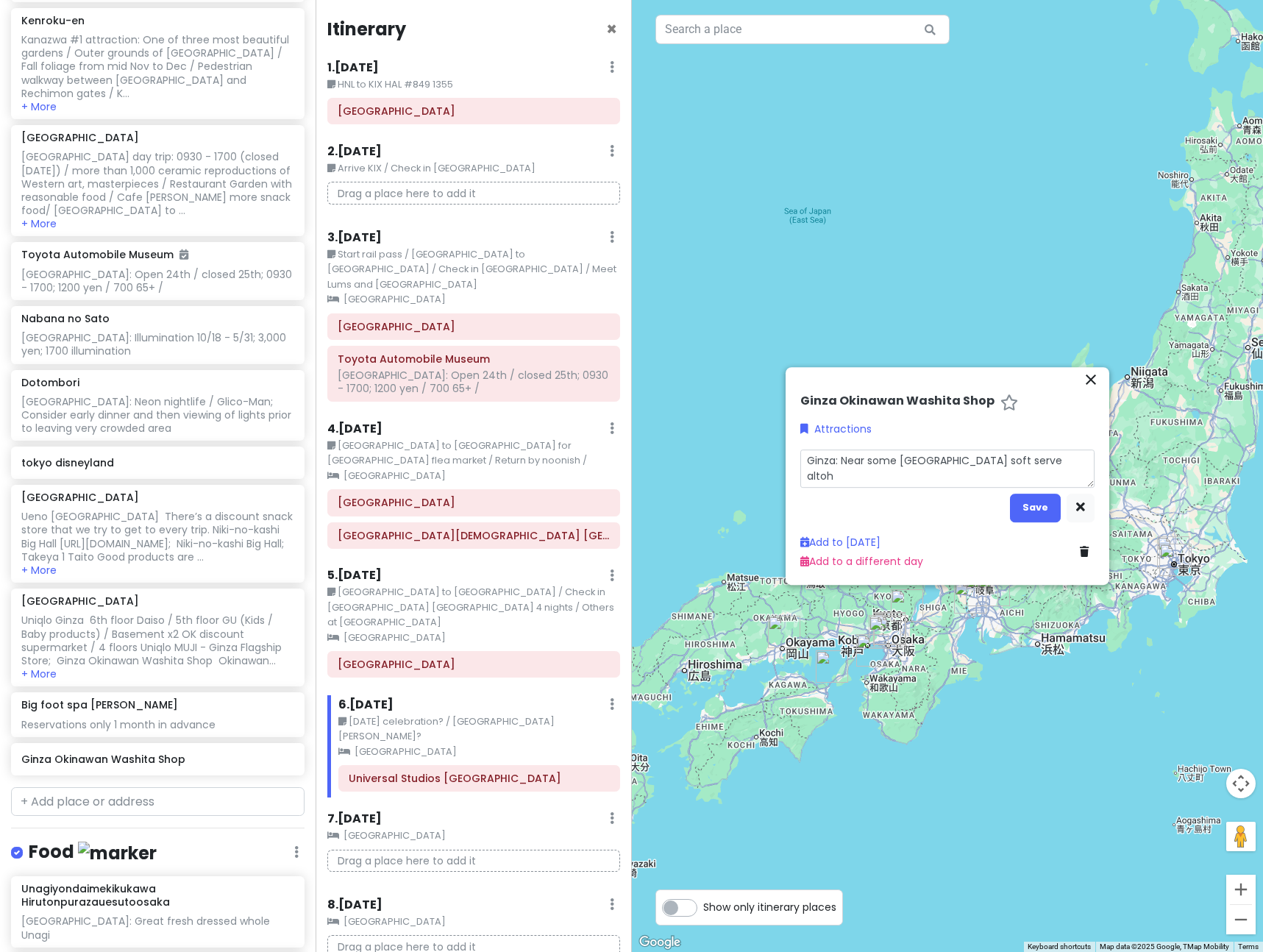
type textarea "x"
type textarea "Ginza: Near some [GEOGRAPHIC_DATA] soft serve alto"
type textarea "x"
type textarea "Ginza: Near some [GEOGRAPHIC_DATA] soft serve alt"
type textarea "x"
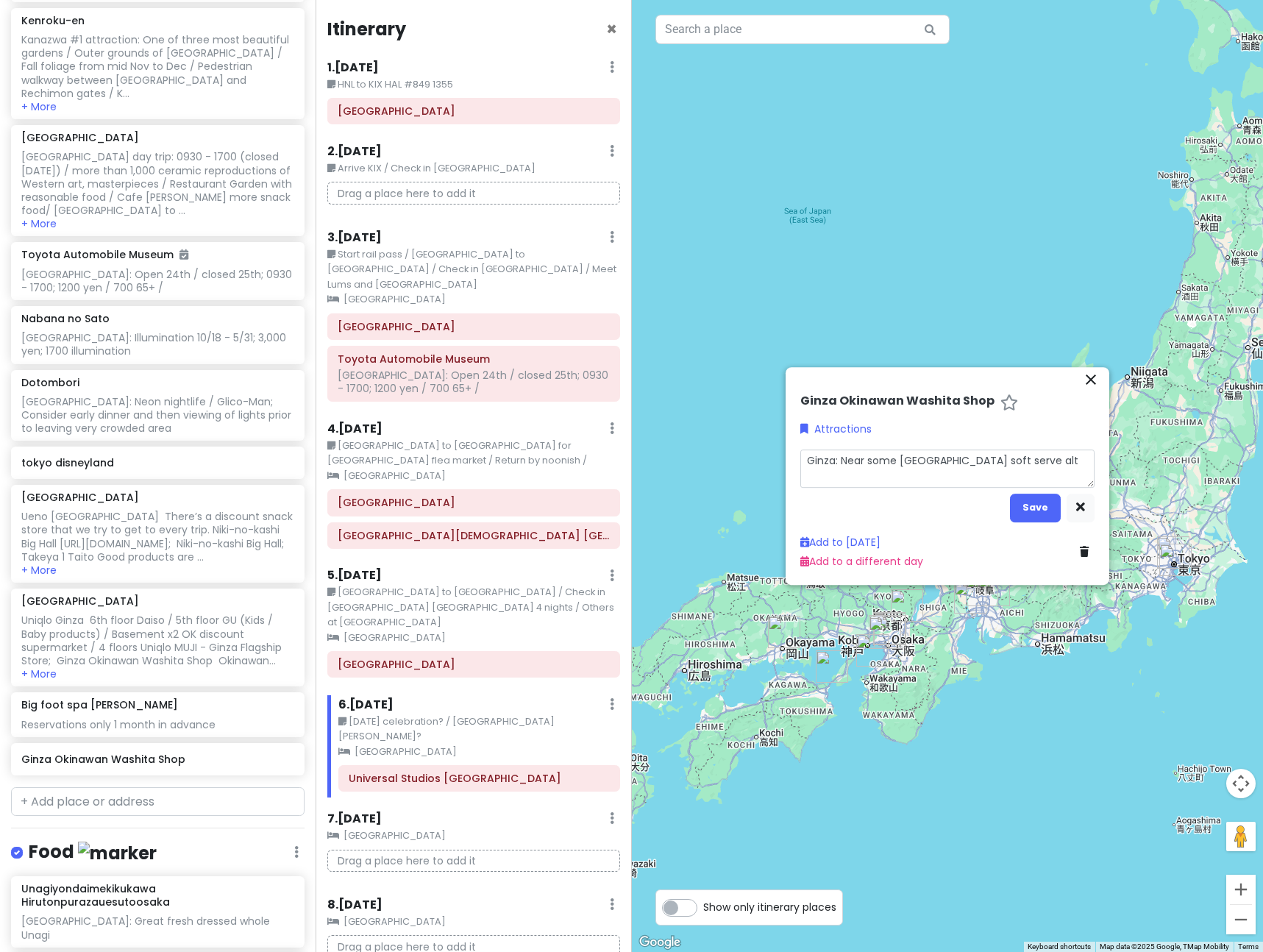
type textarea "Ginza: Near some [GEOGRAPHIC_DATA] soft serve alth"
type textarea "x"
type textarea "Ginza: Near some [GEOGRAPHIC_DATA] soft serve altho"
type textarea "x"
type textarea "Ginza: Near some [GEOGRAPHIC_DATA] soft serve althou"
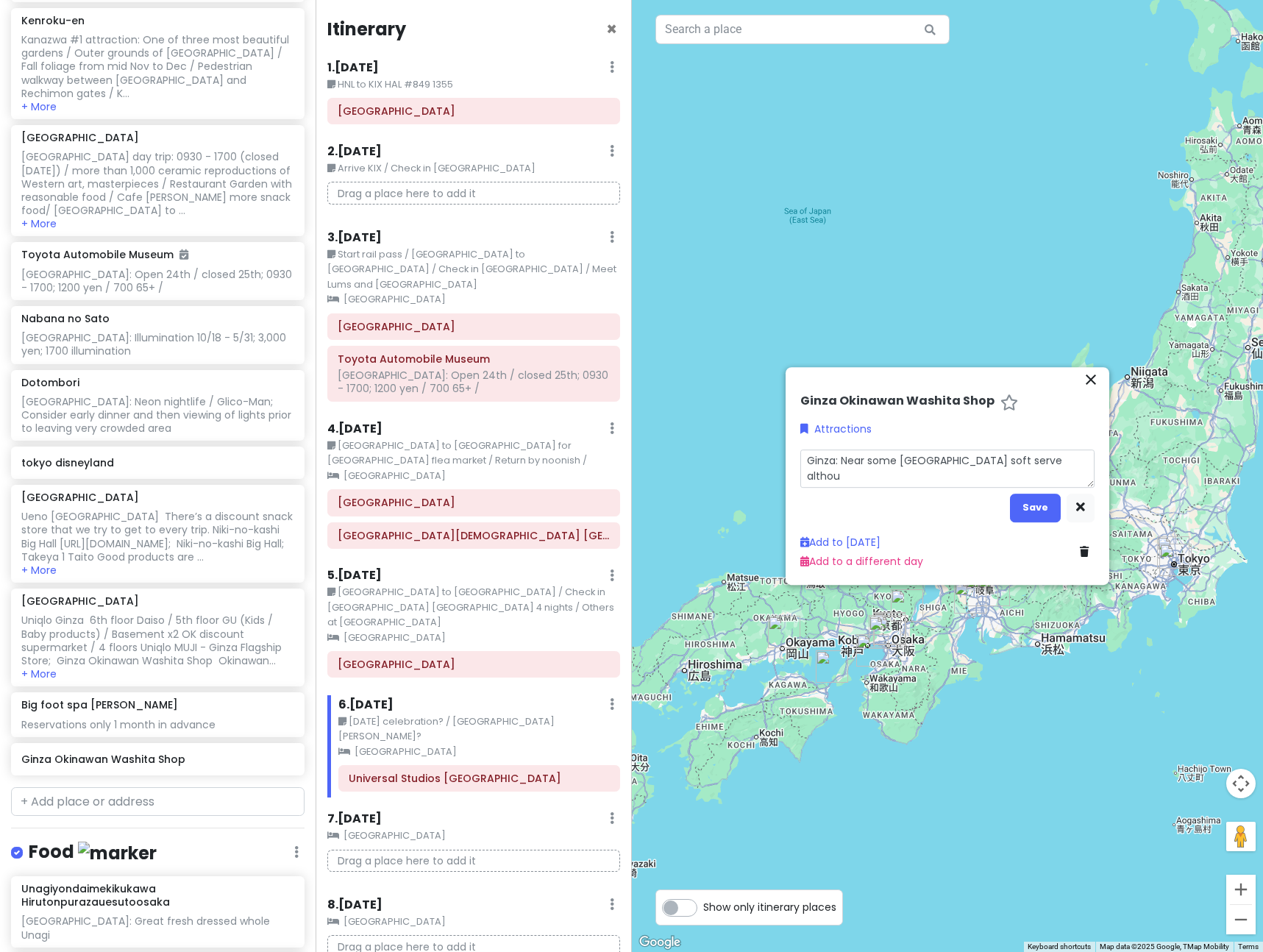
type textarea "x"
type textarea "Ginza: Near some [GEOGRAPHIC_DATA] soft serve althoug"
type textarea "x"
type textarea "Ginza: Near some [GEOGRAPHIC_DATA] soft serve although"
type textarea "x"
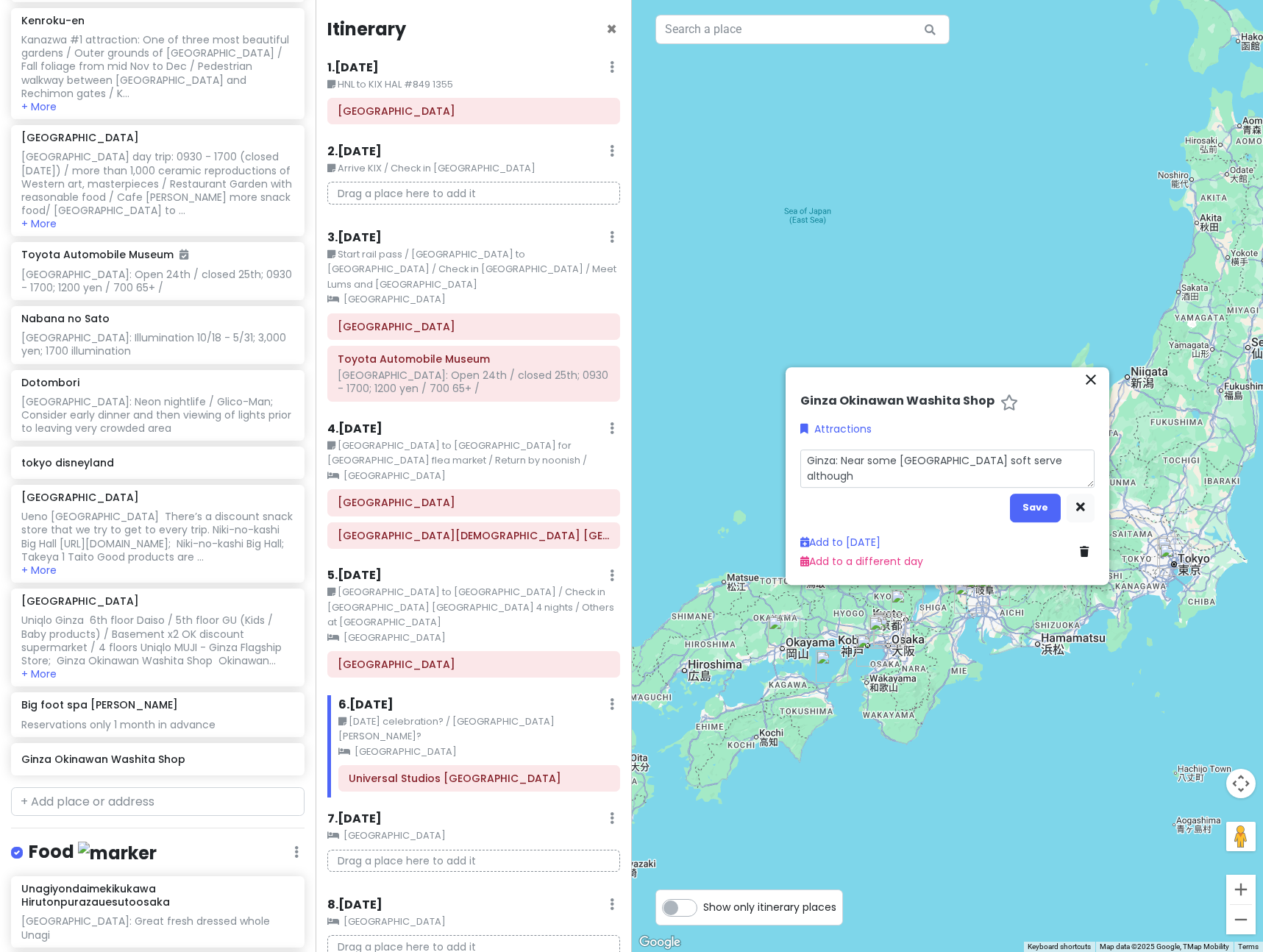
type textarea "Ginza: Near some [GEOGRAPHIC_DATA] soft serve although"
type textarea "x"
type textarea "Ginza: Near some [GEOGRAPHIC_DATA] soft serve although h"
type textarea "x"
type textarea "Ginza: Near some [GEOGRAPHIC_DATA] soft serve although ha"
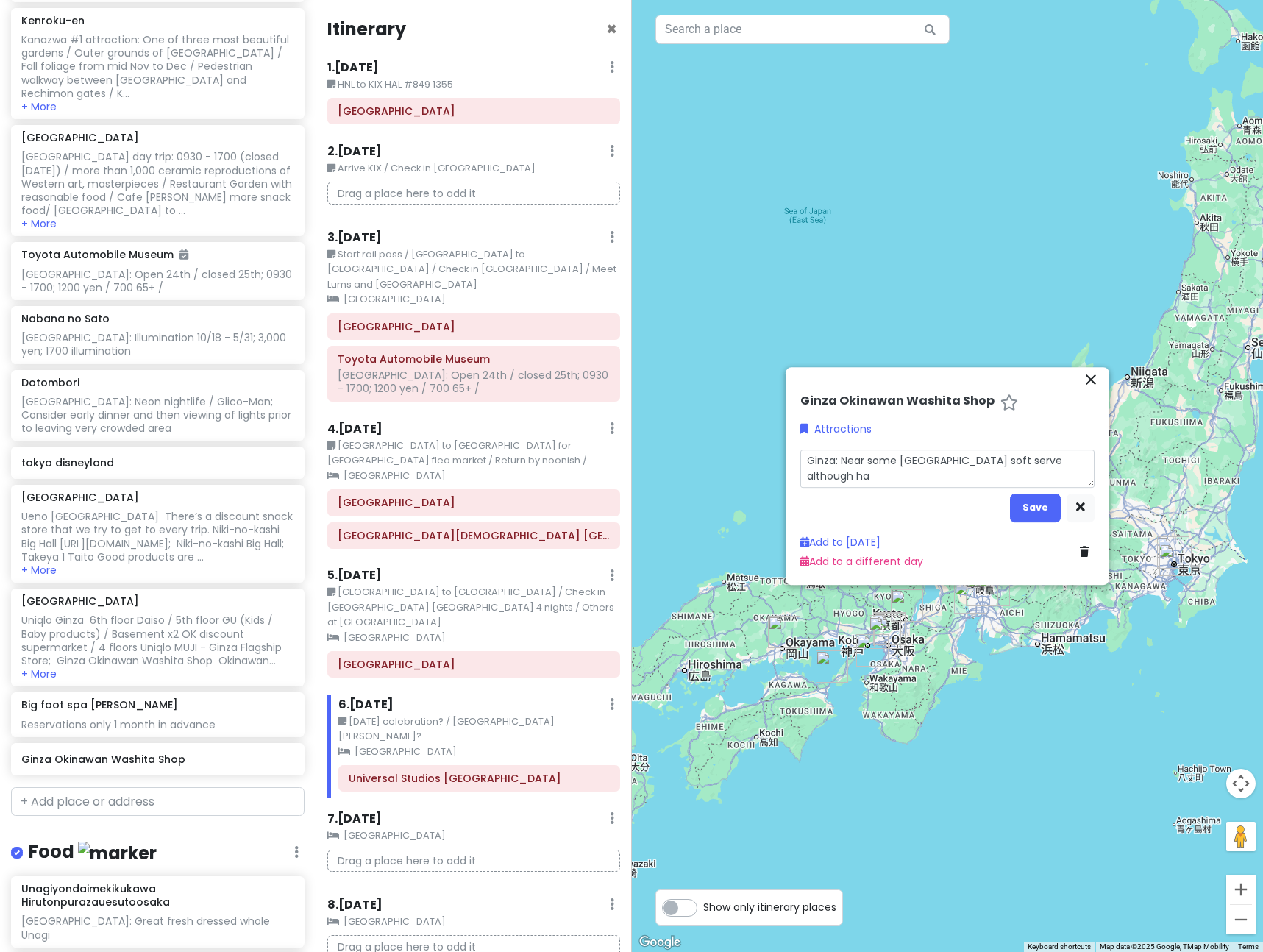
type textarea "x"
type textarea "Ginza: Near some [GEOGRAPHIC_DATA] soft serve although has"
type textarea "x"
type textarea "Ginza: Near some [GEOGRAPHIC_DATA] soft serve although has"
type textarea "x"
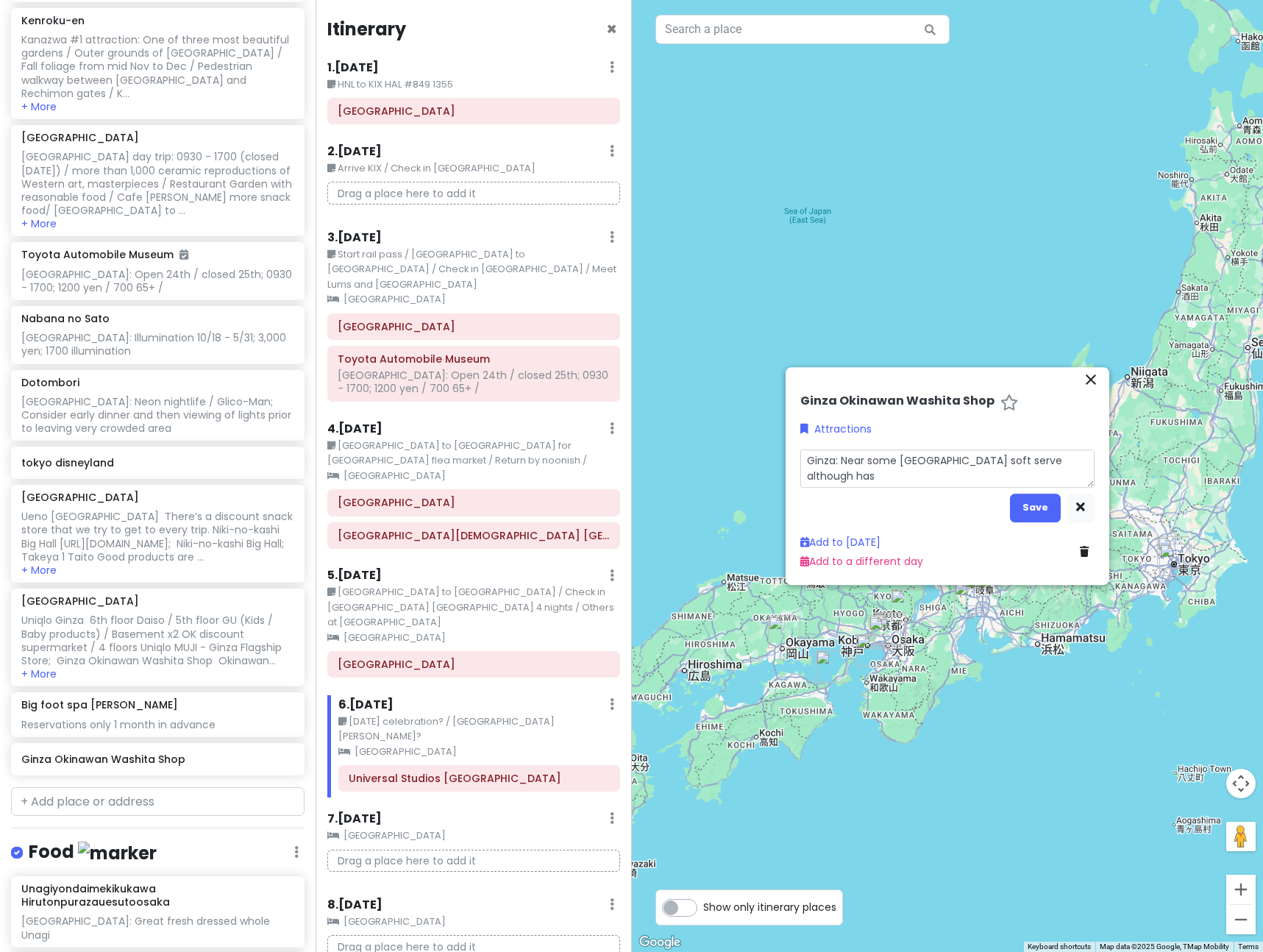
type textarea "Ginza: Near some [GEOGRAPHIC_DATA] soft serve although has i"
type textarea "x"
type textarea "Ginza: Near some [GEOGRAPHIC_DATA] soft serve although has it"
type textarea "x"
type textarea "Ginza: Near some [GEOGRAPHIC_DATA] soft serve although has it'"
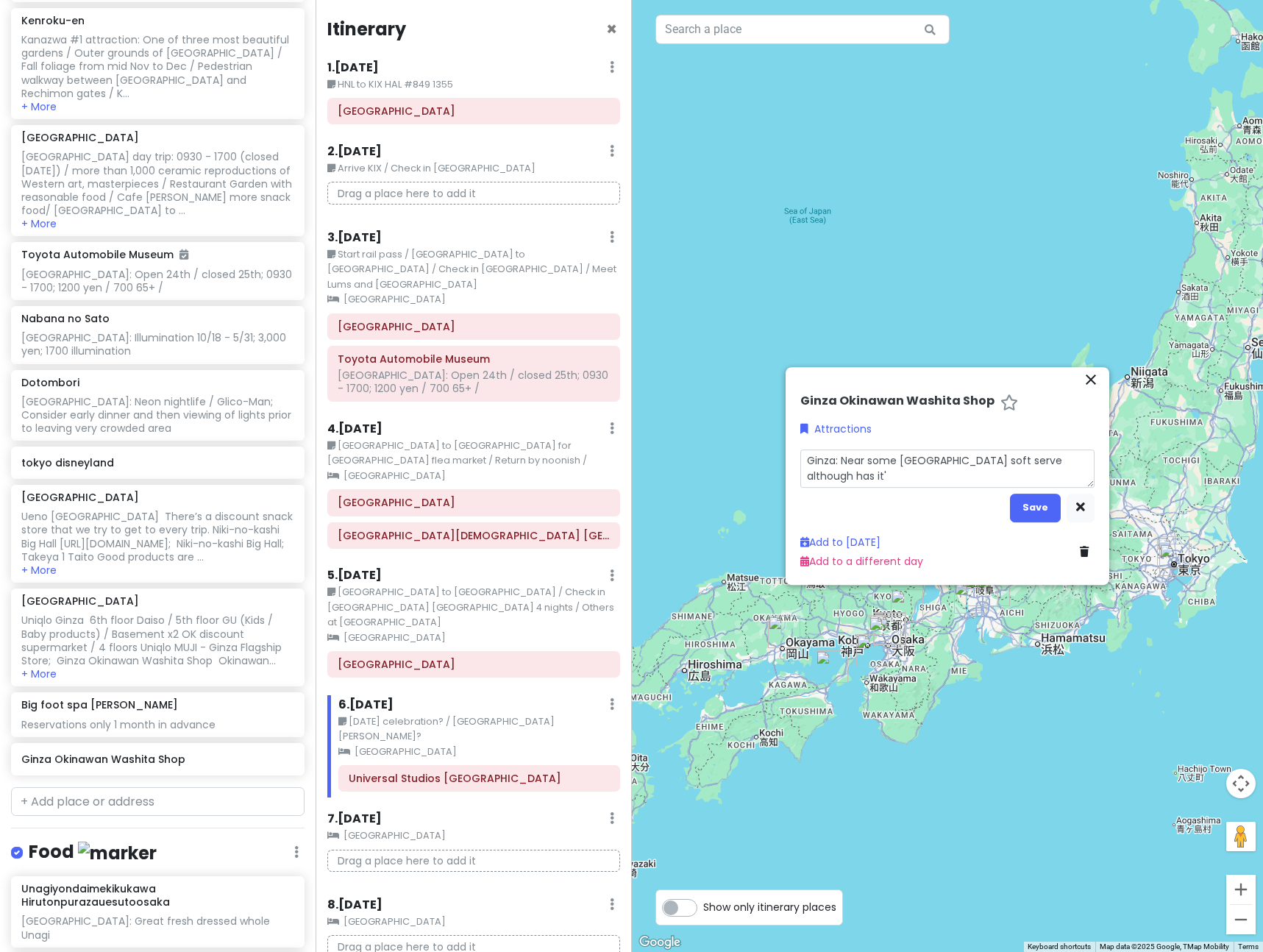
type textarea "x"
type textarea "Ginza: Near some [GEOGRAPHIC_DATA] soft serve although has it's"
type textarea "x"
type textarea "Ginza: Near some [GEOGRAPHIC_DATA] soft serve although has it's"
type textarea "x"
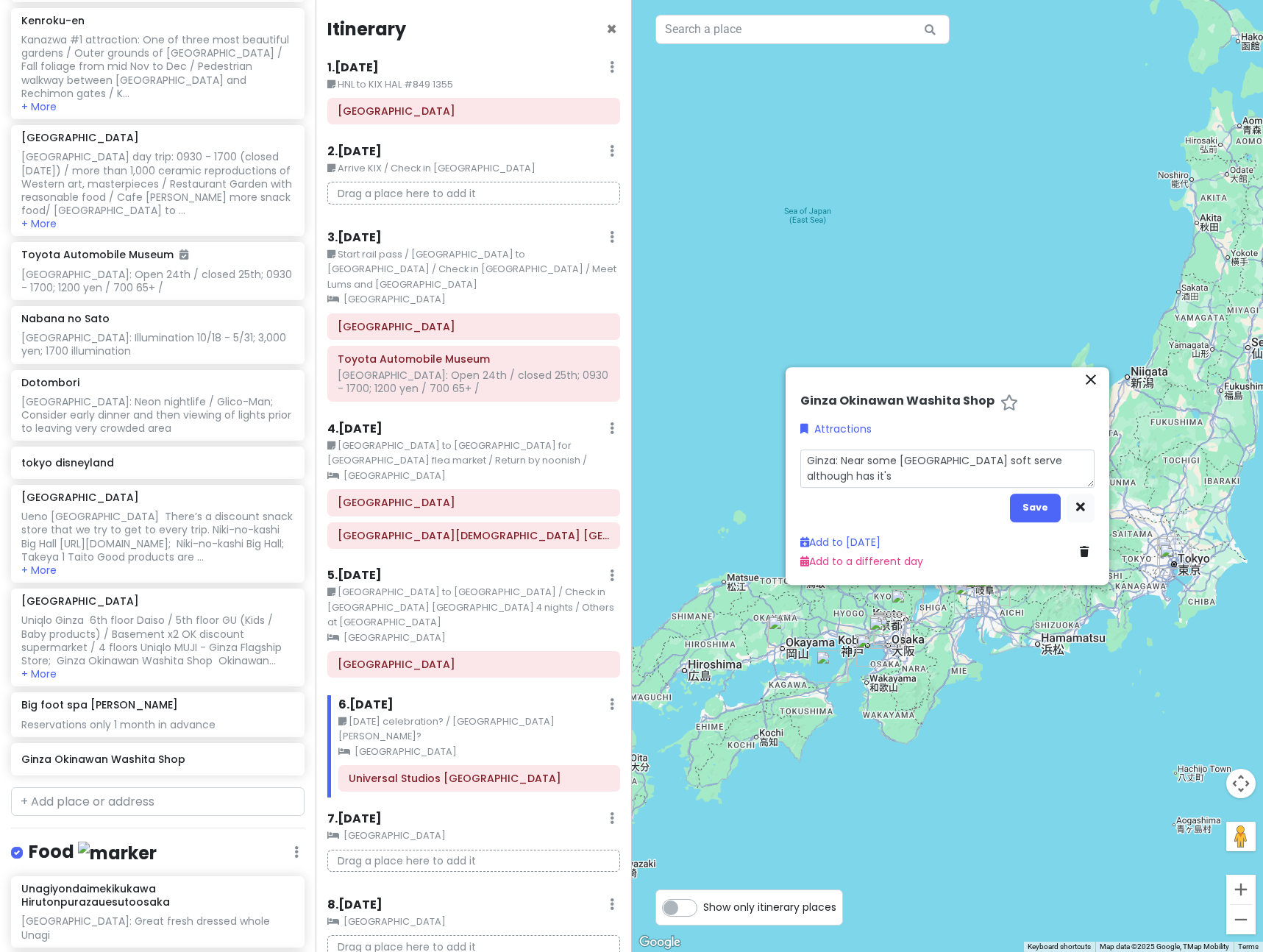
type textarea "Ginza: Near some Hokkaido soft serve although has it's o"
type textarea "x"
type textarea "Ginza: Near some Hokkaido soft serve although has it's ow"
type textarea "x"
type textarea "Ginza: Near some Hokkaido soft serve although has it's own"
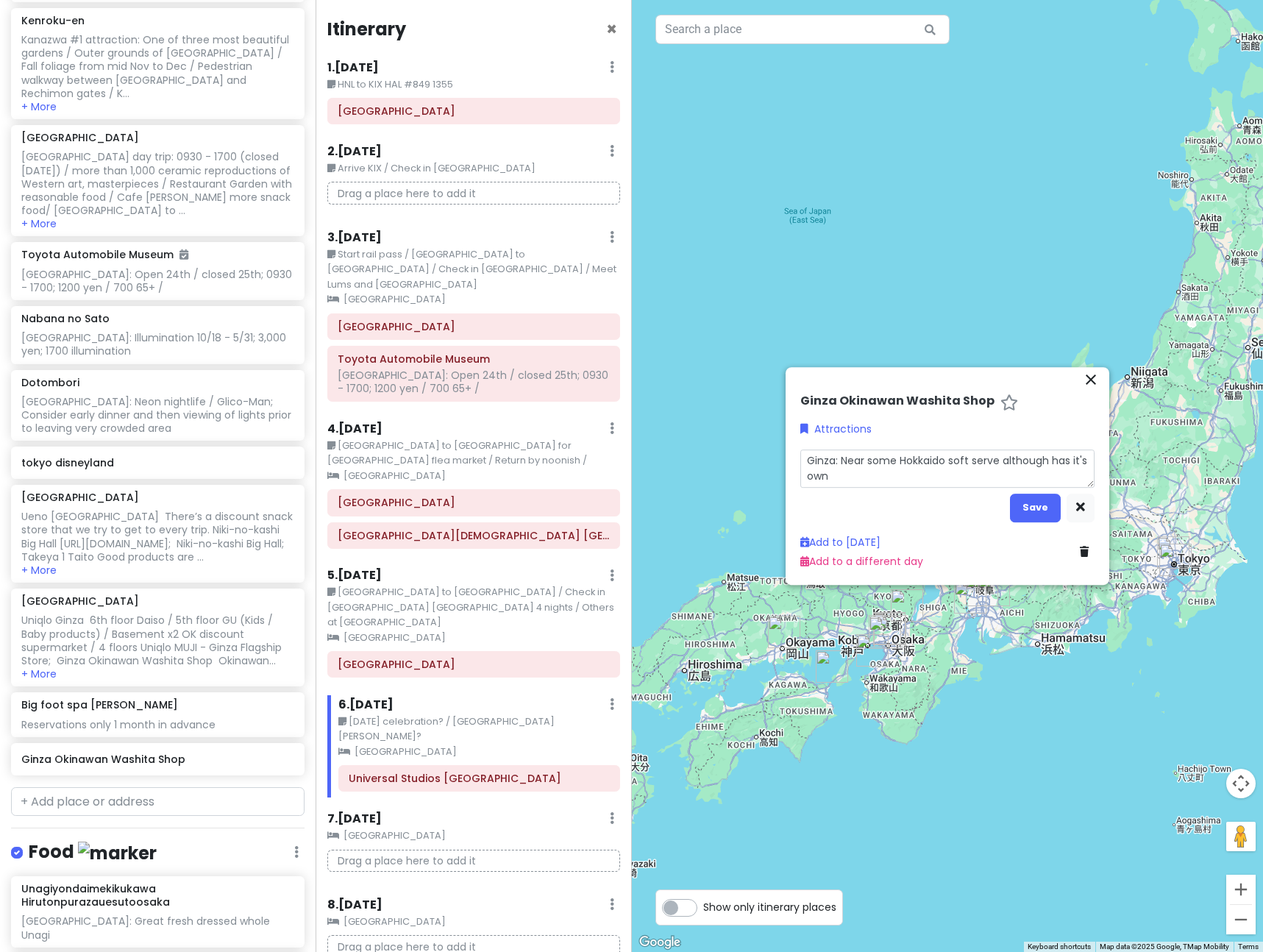
type textarea "x"
type textarea "Ginza: Near some Hokkaido soft serve although has it's own"
type textarea "x"
type textarea "Ginza: Near some Hokkaido soft serve although has it's own i"
type textarea "x"
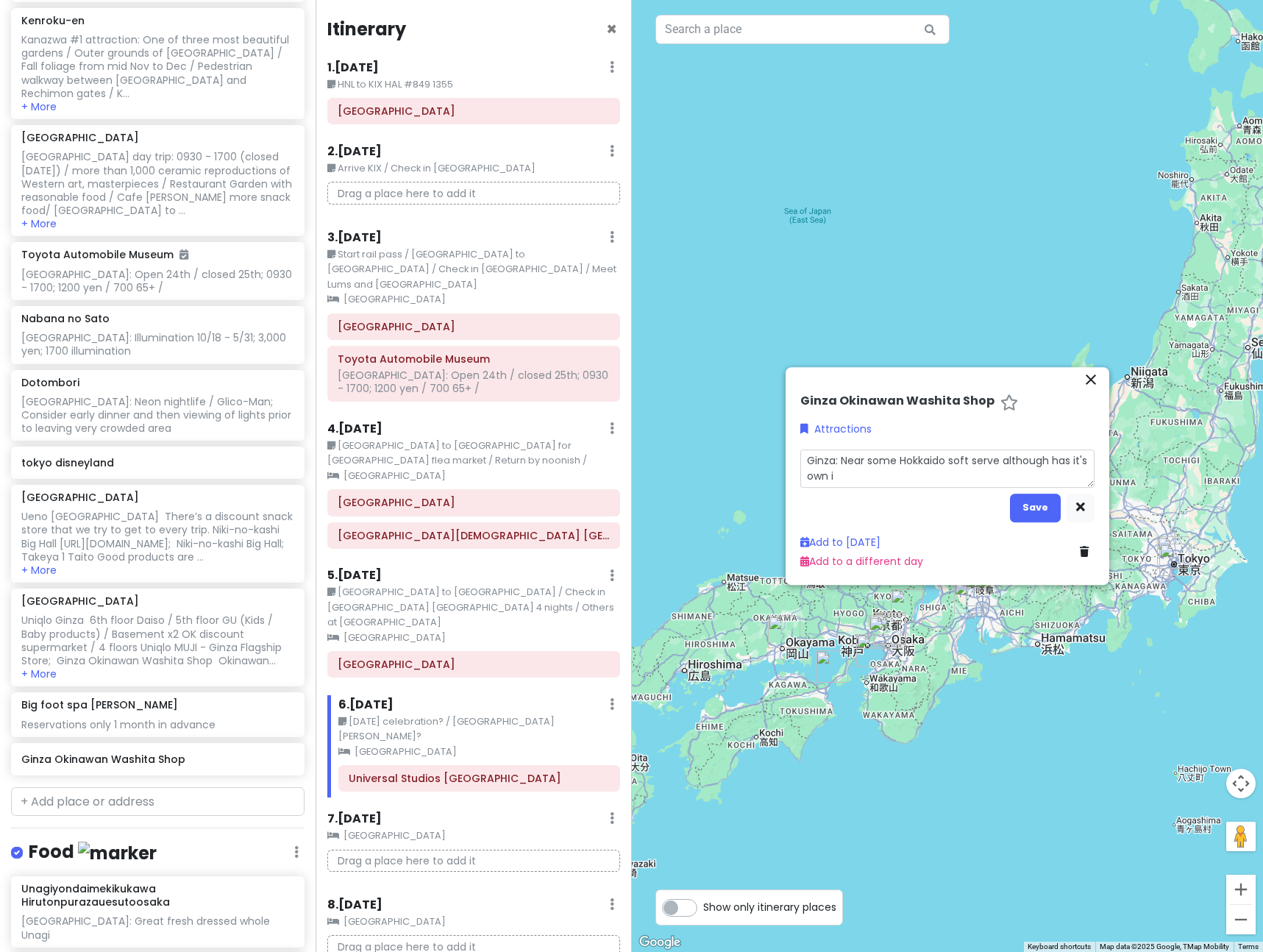
type textarea "Ginza: Near some Hokkaido soft serve although has it's own ic"
type textarea "x"
type textarea "Ginza: Near some Hokkaido soft serve although has it's own ice"
type textarea "x"
type textarea "Ginza: Near some Hokkaido soft serve although has it's own ice"
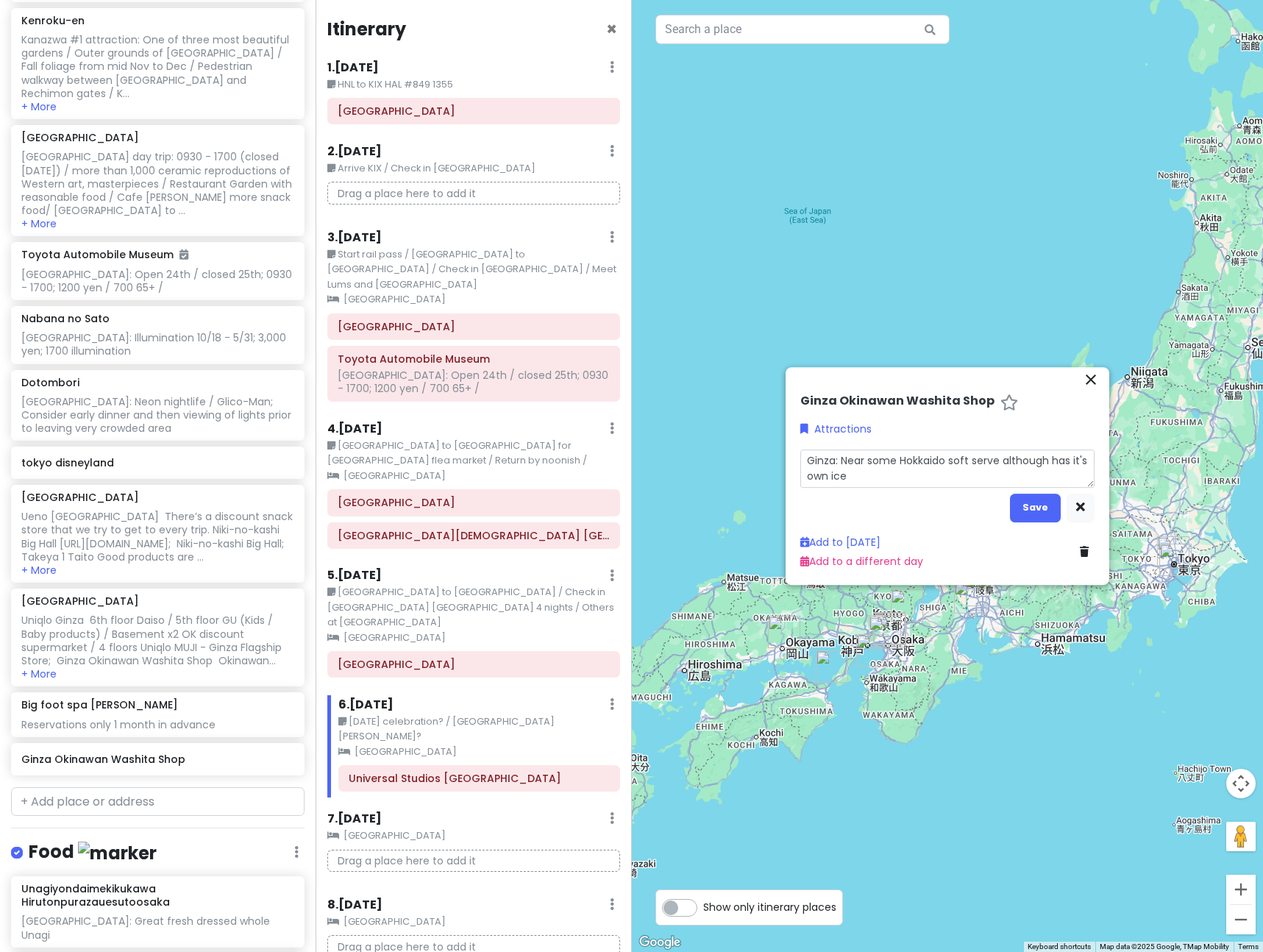
type textarea "x"
type textarea "Ginza: Near some Hokkaido soft serve although has it's own ice c"
type textarea "x"
type textarea "Ginza: Near some Hokkaido soft serve although has it's own ice cr"
type textarea "x"
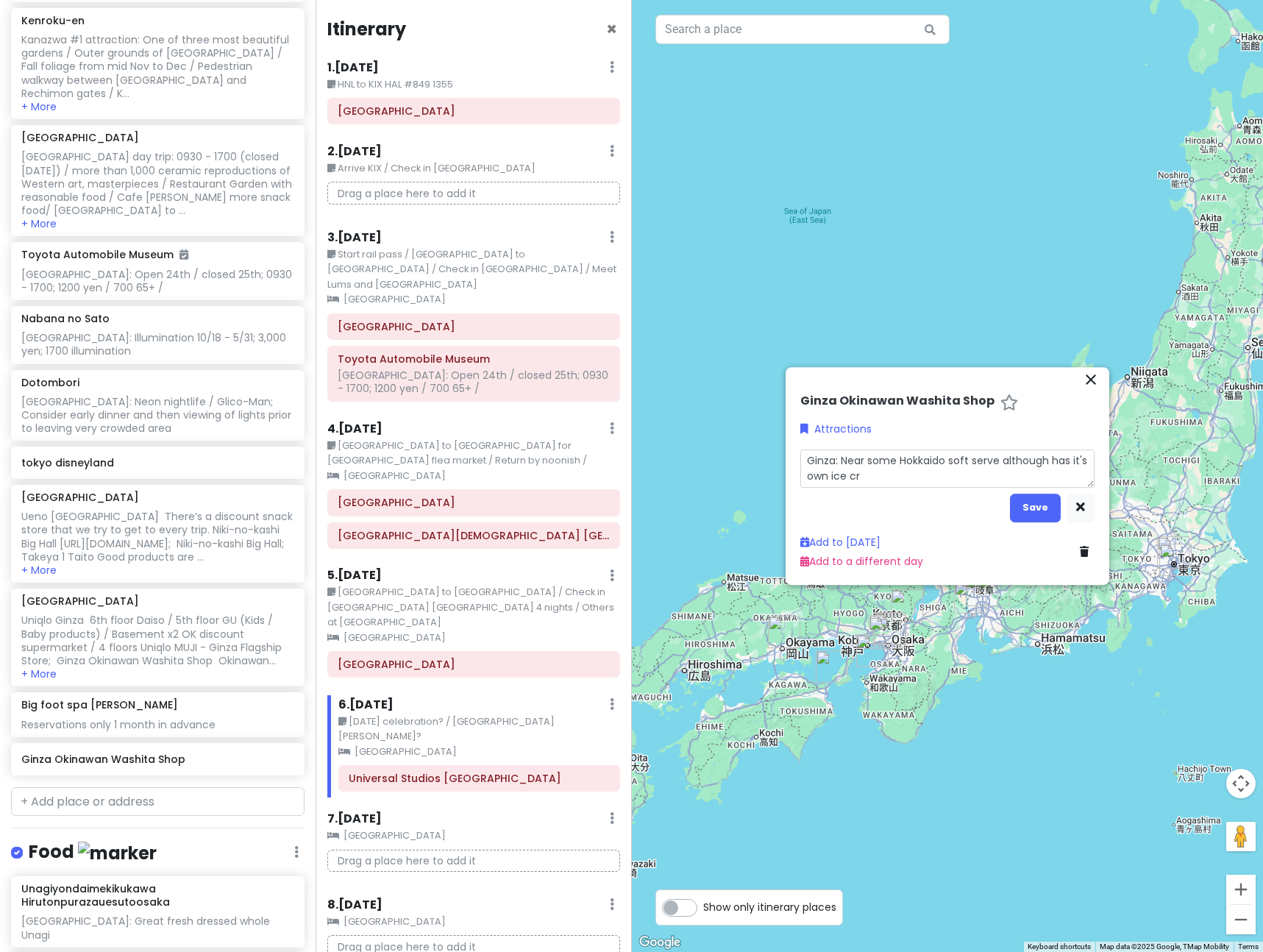
type textarea "Ginza: Near some [GEOGRAPHIC_DATA] soft serve although has it's own ice cre"
type textarea "x"
type textarea "Ginza: Near some [GEOGRAPHIC_DATA] soft serve although has it's own ice crea"
type textarea "x"
type textarea "Ginza: Near some Hokkaido soft serve although has it's own ice cream"
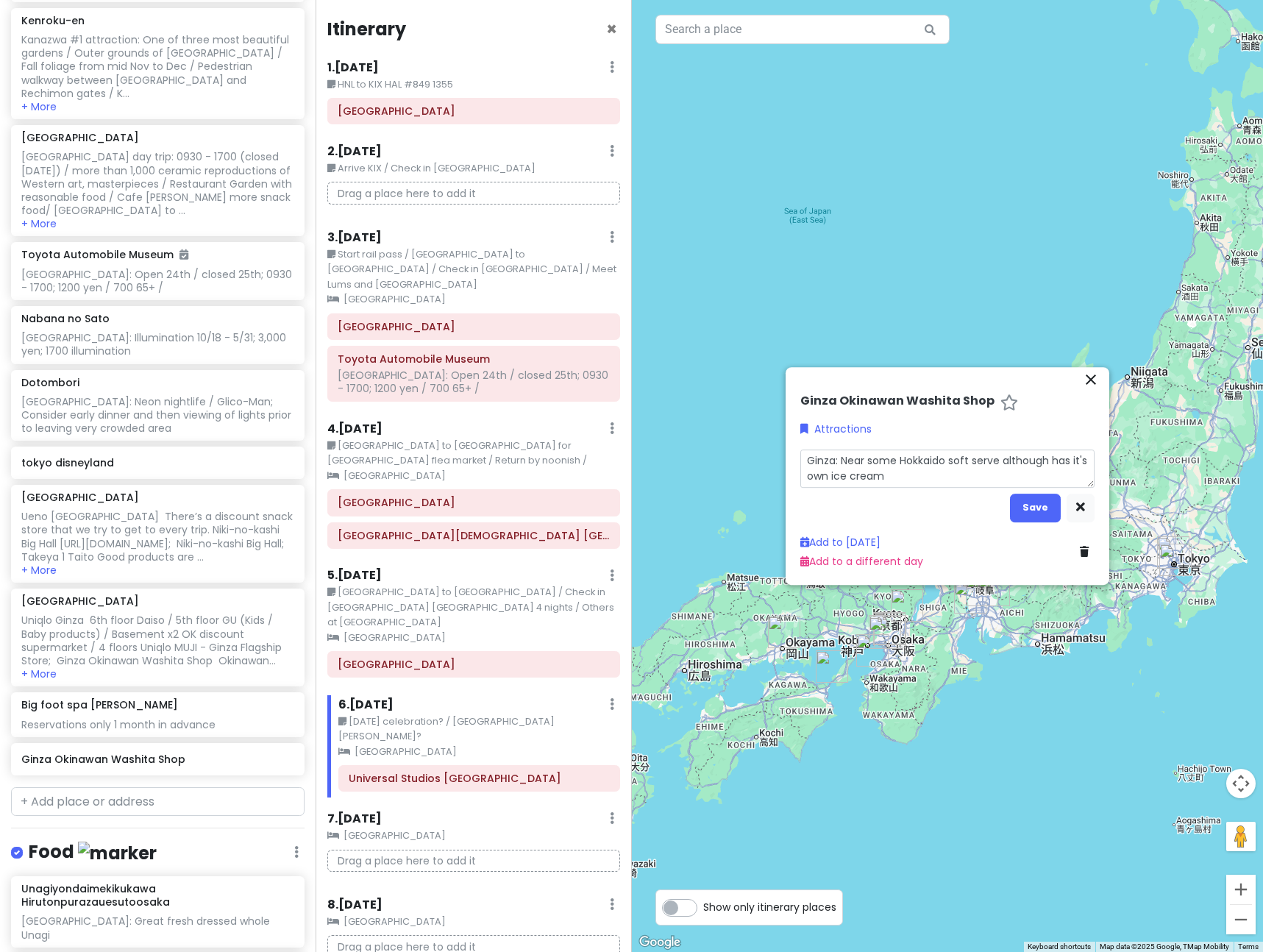
type textarea "x"
type textarea "Ginza: Near some Hokkaido soft serve although has it's own ice cream i"
type textarea "x"
type textarea "Ginza: Near some Hokkaido soft serve although has it's own ice cream in"
type textarea "x"
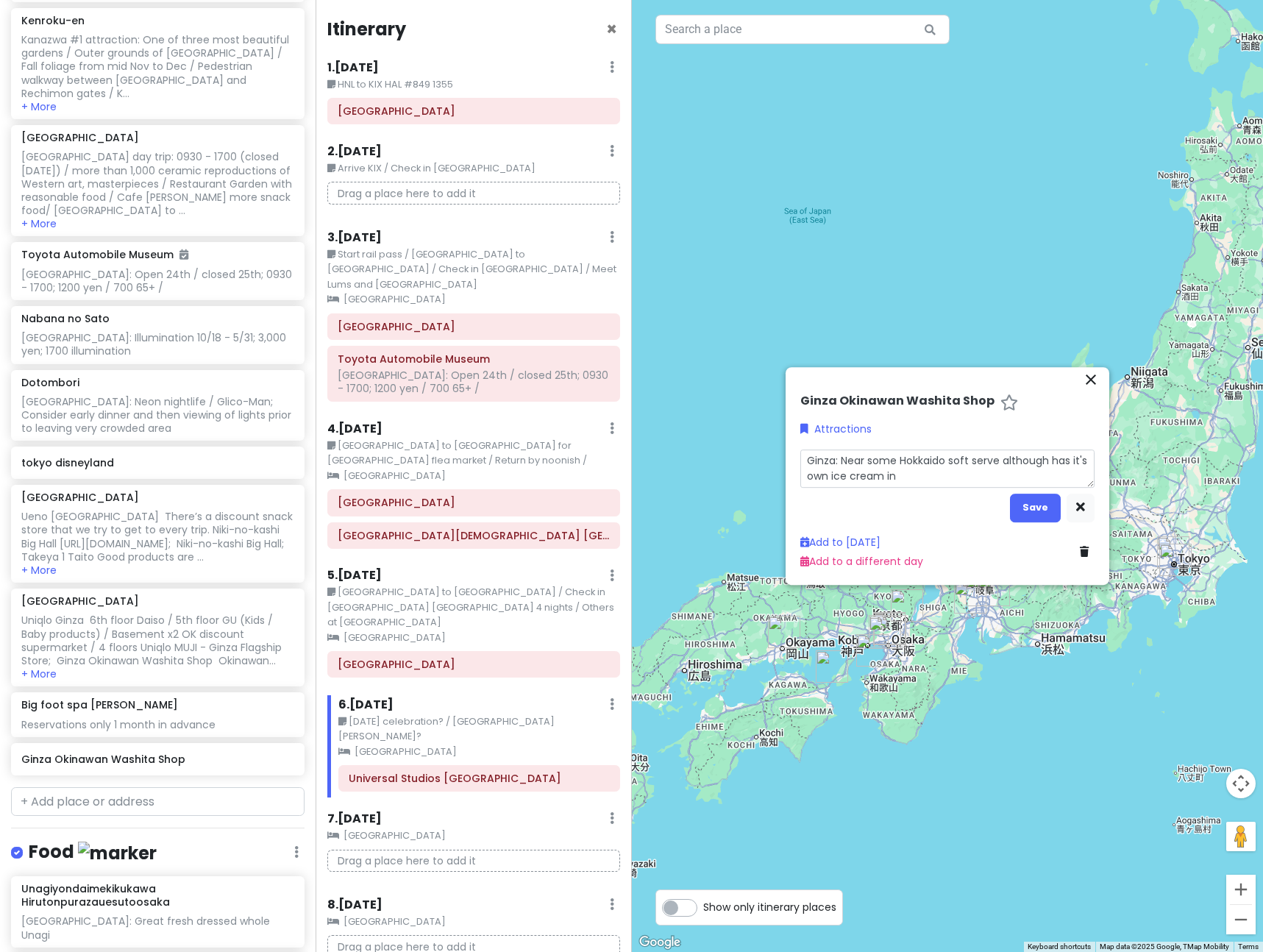
type textarea "Ginza: Near some Hokkaido soft serve although has it's own ice cream in"
type textarea "x"
type textarea "Ginza: Near some Hokkaido soft serve although has it's own ice cream in b"
type textarea "x"
type textarea "Ginza: Near some Hokkaido soft serve although has it's own ice cream in ba"
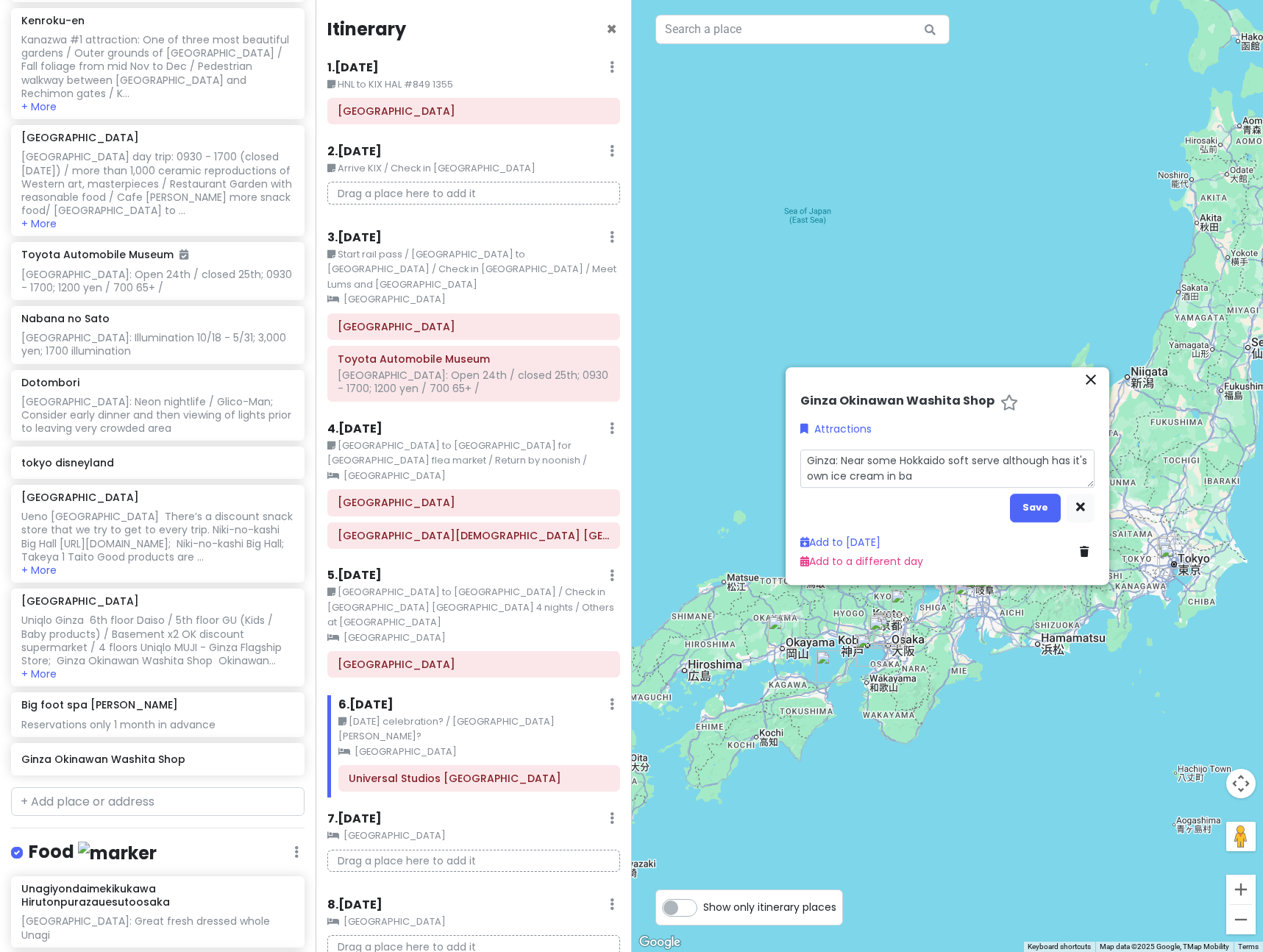
type textarea "x"
type textarea "Ginza: Near some Hokkaido soft serve although has it's own ice cream in bac"
type textarea "x"
type textarea "Ginza: Near some [GEOGRAPHIC_DATA] soft serve although has it's own ice cream i…"
type textarea "x"
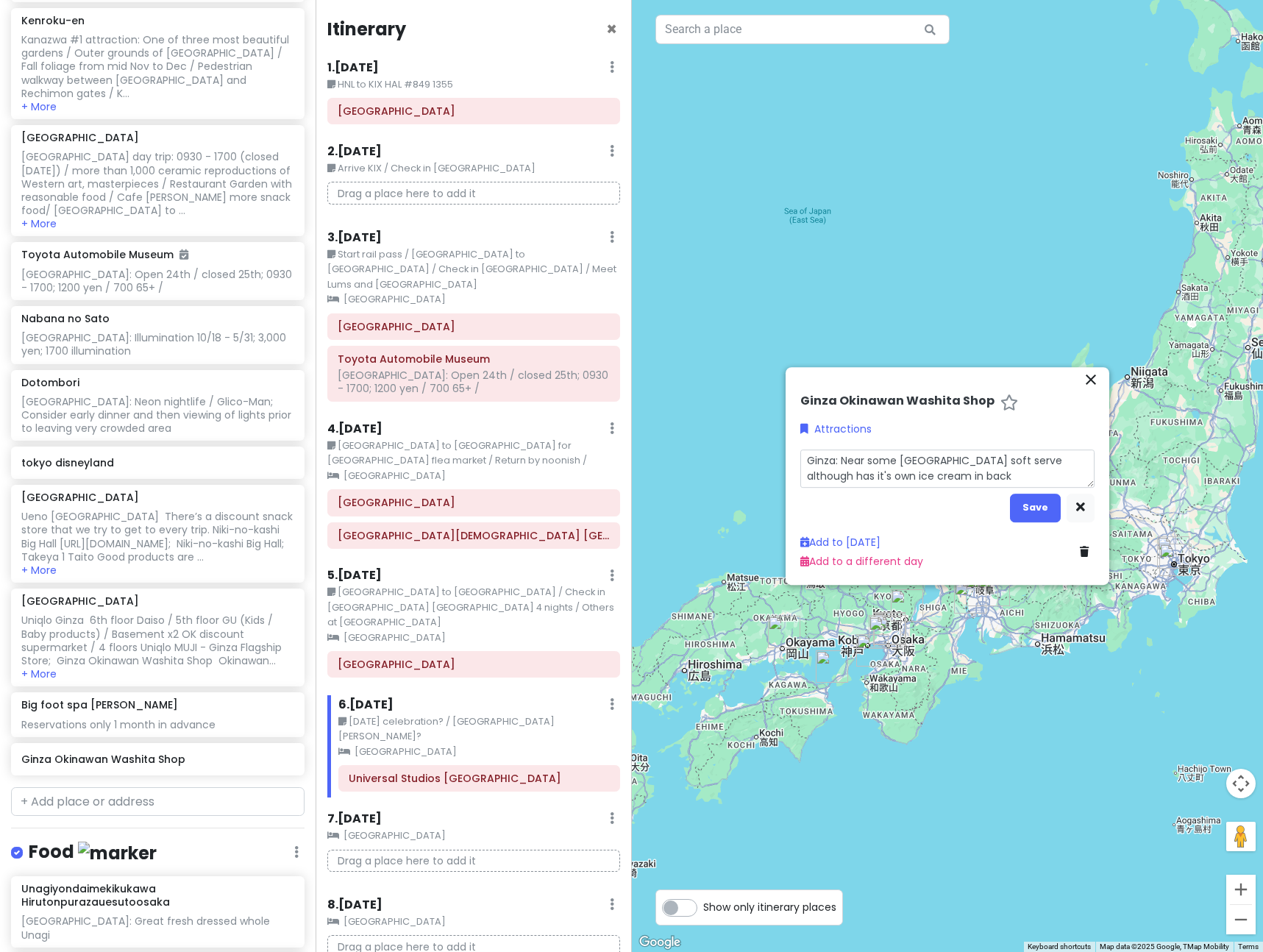
type textarea "Ginza: Near some [GEOGRAPHIC_DATA] soft serve although has it's own ice cream i…"
type textarea "x"
type textarea "Ginza: Near some Hokkaido soft serve although has it's own ice cream in back a"
type textarea "x"
type textarea "Ginza: Near some Hokkaido soft serve although has it's own ice cream in back an"
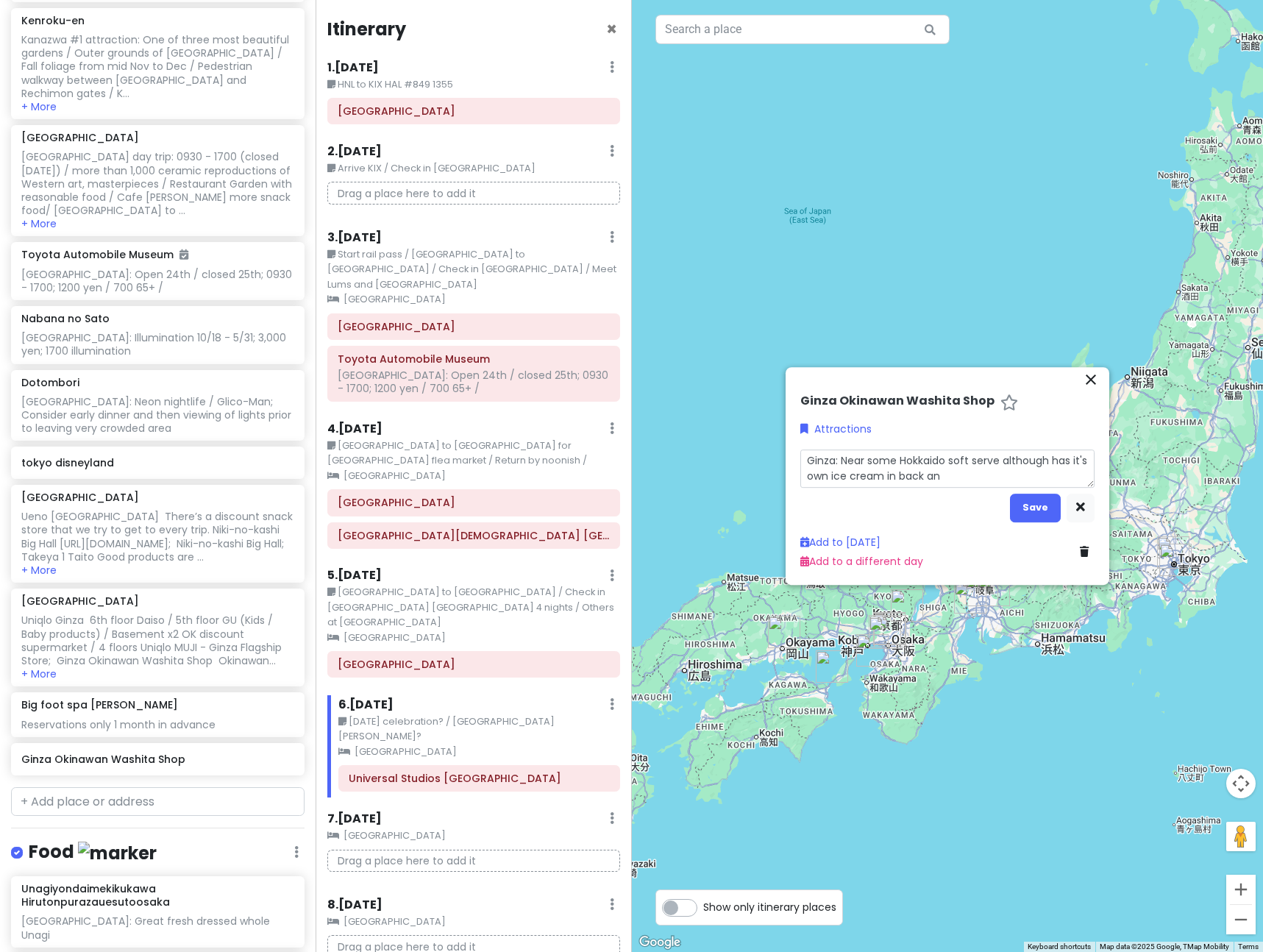
type textarea "x"
type textarea "Ginza: Near some Hokkaido soft serve although has it's own ice cream in back and"
type textarea "x"
type textarea "Ginza: Near some Hokkaido soft serve although has it's own ice cream in back and"
type textarea "x"
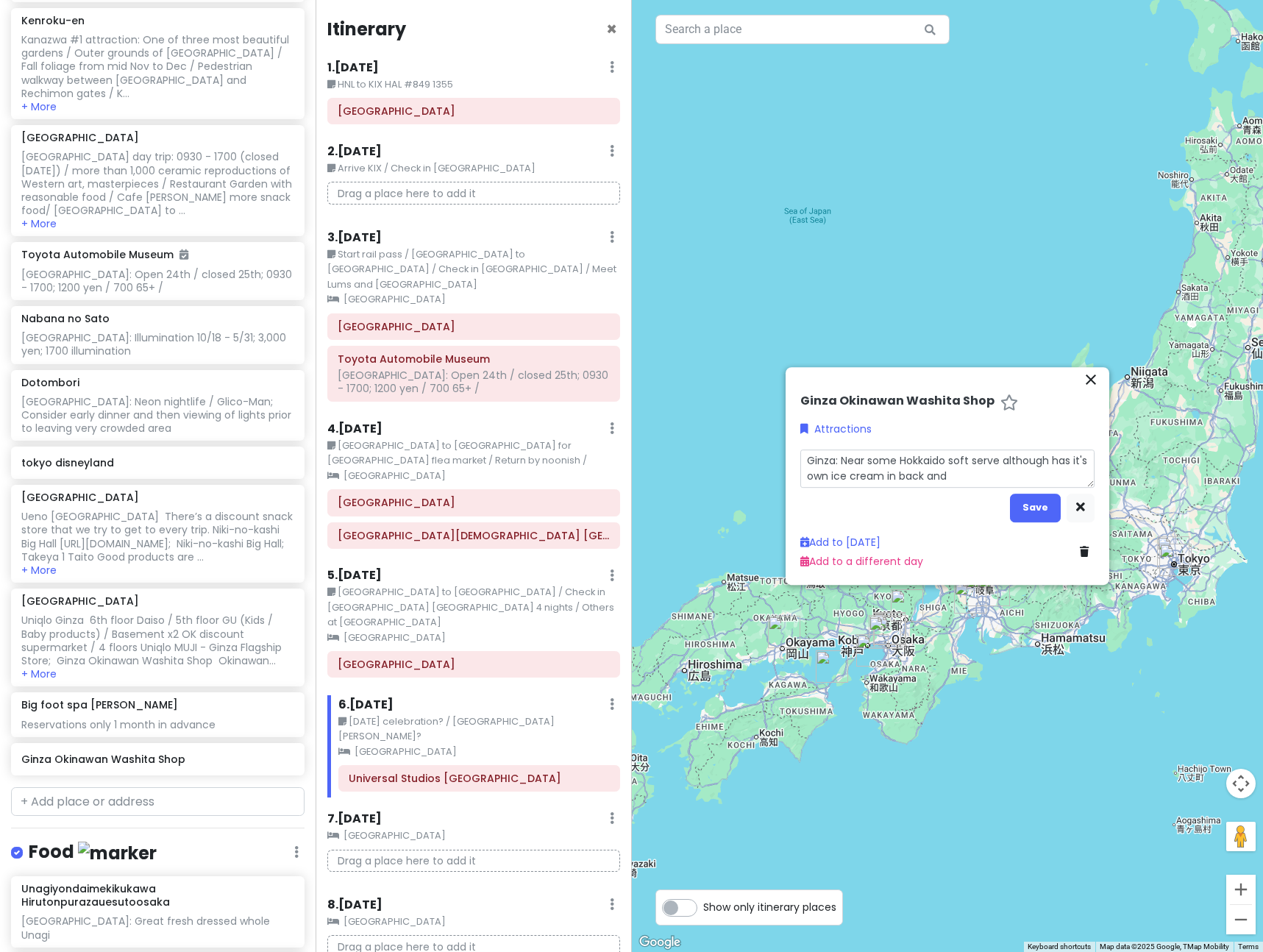
type textarea "Ginza: Near some Hokkaido soft serve although has it's own ice cream in back an…"
type textarea "x"
type textarea "Ginza: Near some Hokkaido soft serve although has it's own ice cream in back an…"
type textarea "x"
type textarea "Ginza: Near some Hokkaido soft serve although has it's own ice cream in back an…"
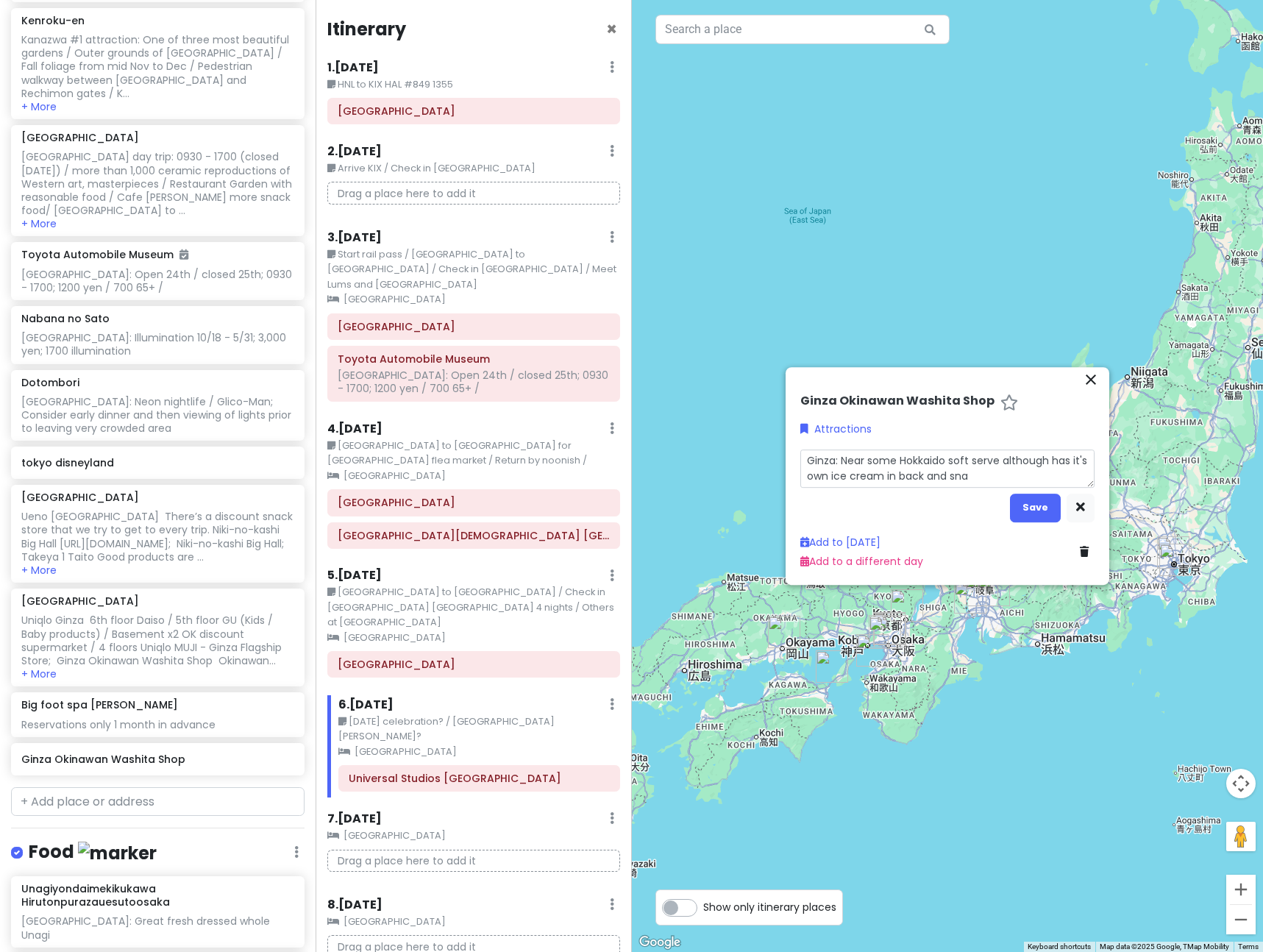
type textarea "x"
type textarea "Ginza: Near some Hokkaido soft serve although has it's own ice cream in back an…"
type textarea "x"
type textarea "Ginza: Near some Hokkaido soft serve although has it's own ice cream in back an…"
type textarea "x"
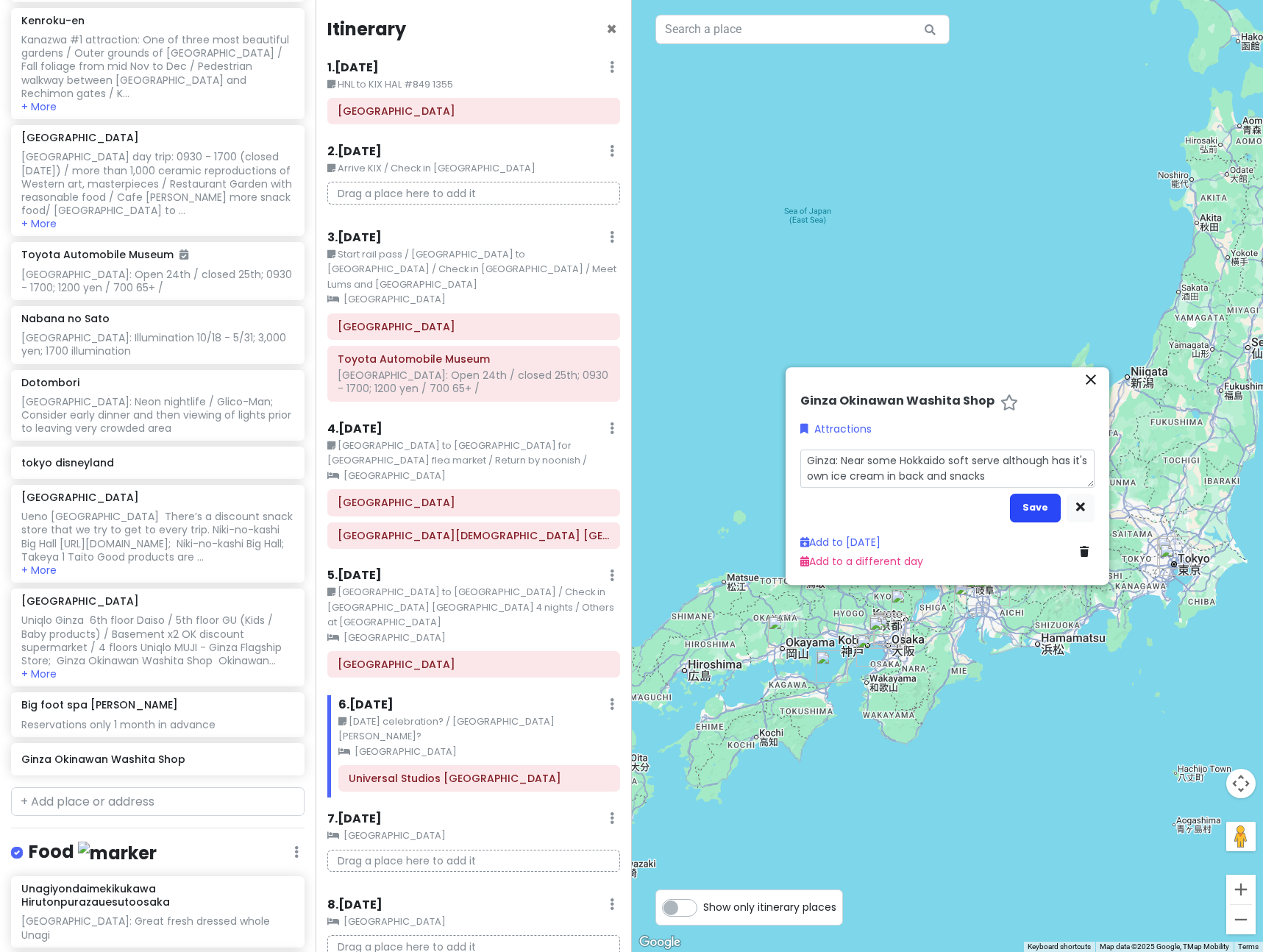
type textarea "Ginza: Near some Hokkaido soft serve although has it's own ice cream in back an…"
click at [1042, 513] on button "Save" at bounding box center [1035, 507] width 51 height 29
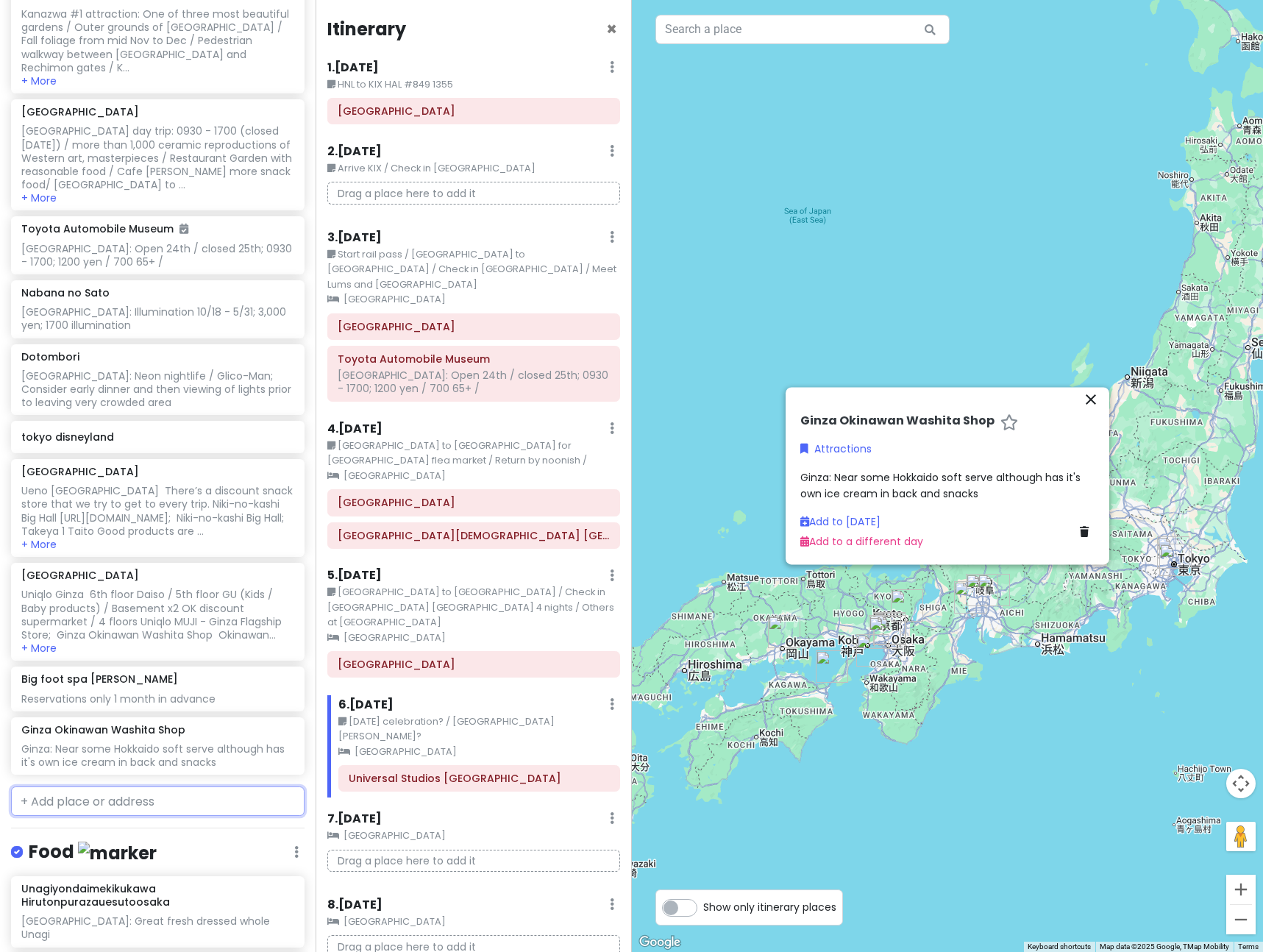
click at [78, 786] on input "text" at bounding box center [158, 800] width 294 height 29
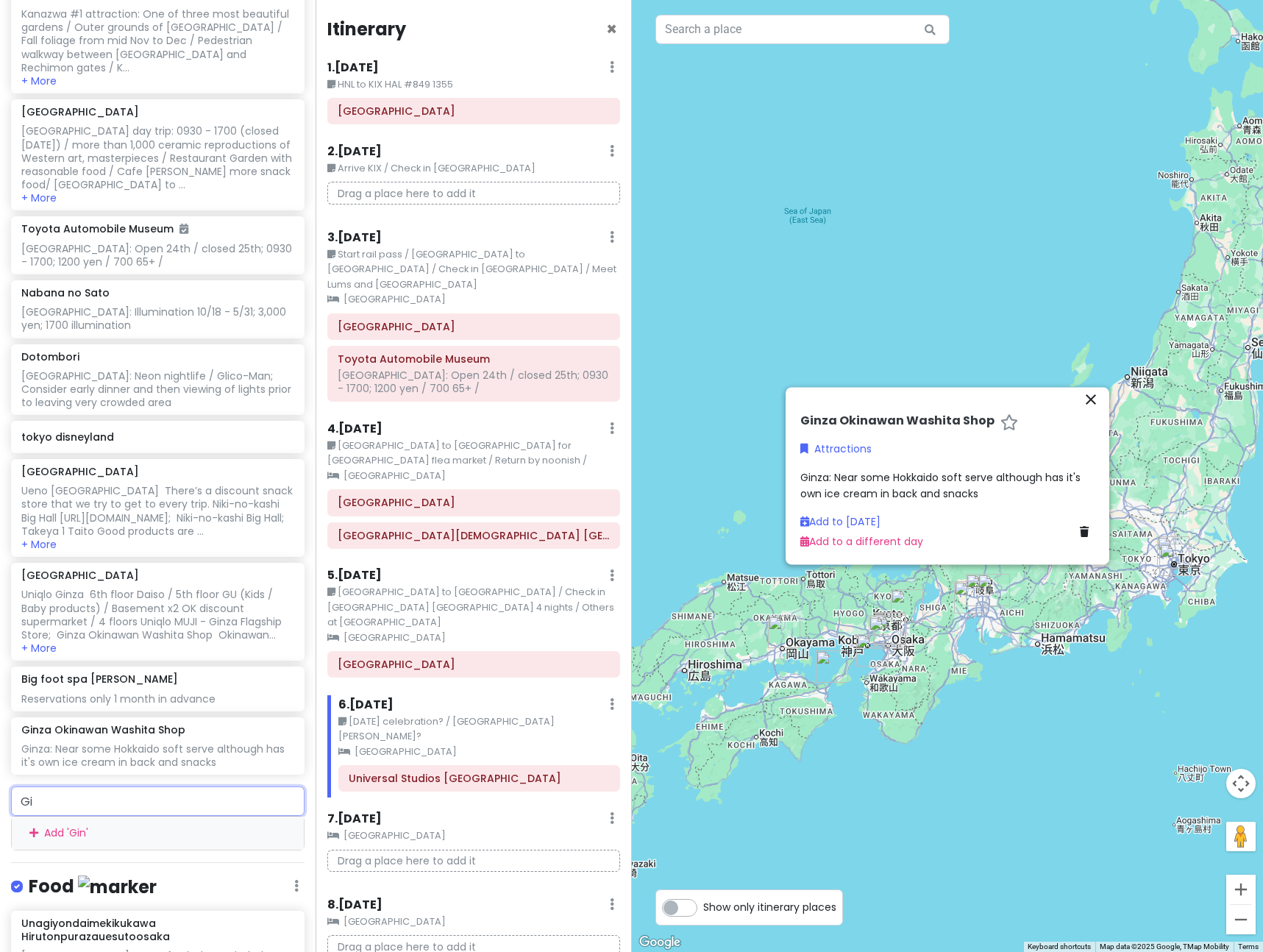
type input "G"
click at [78, 786] on input "Muji" at bounding box center [158, 800] width 294 height 29
type input "Muji Ginza flagship store"
click at [160, 816] on div "Add ' Muji Ginza flagship store '" at bounding box center [158, 832] width 292 height 33
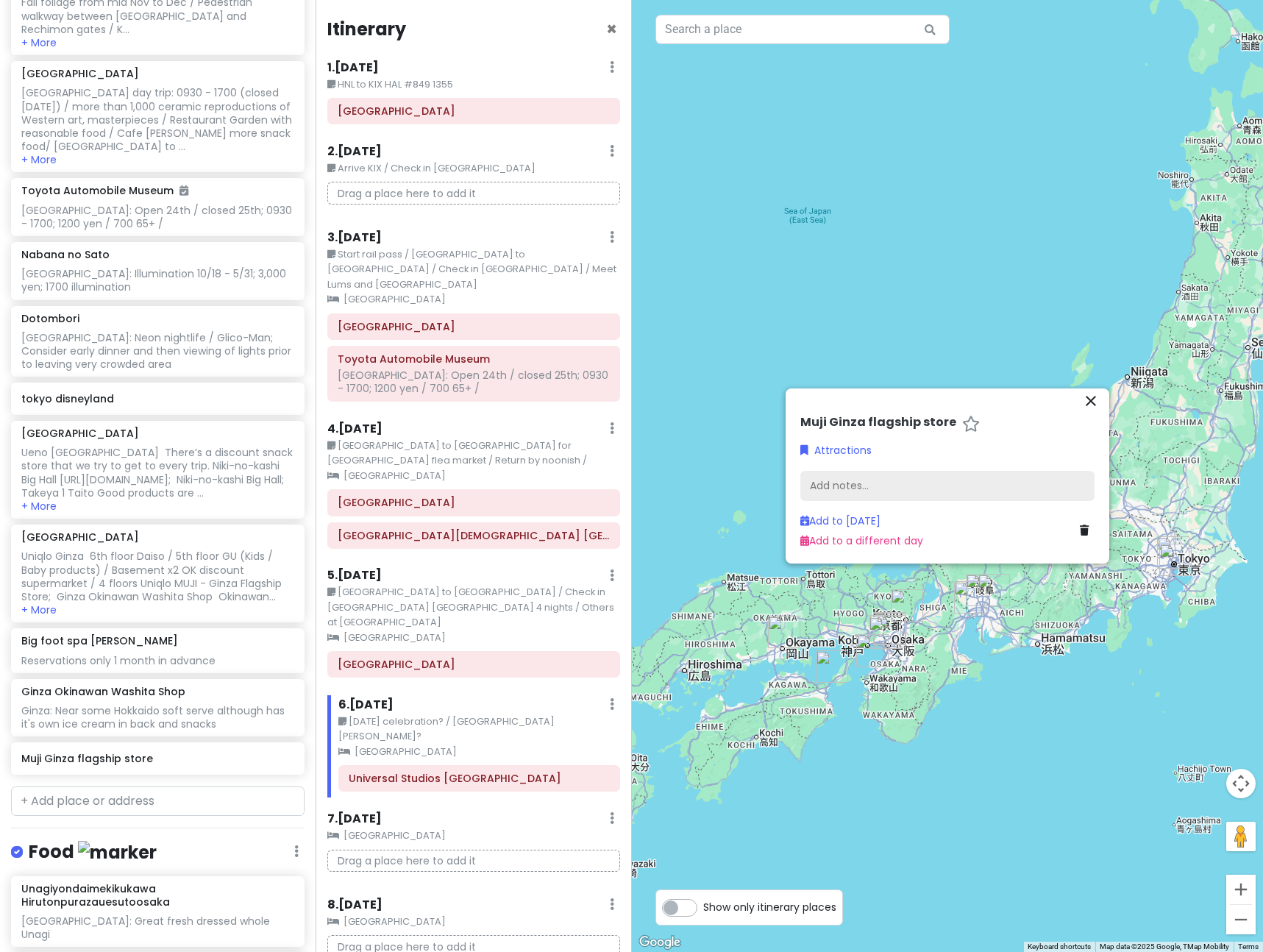
click at [832, 479] on div "Add notes..." at bounding box center [947, 485] width 295 height 31
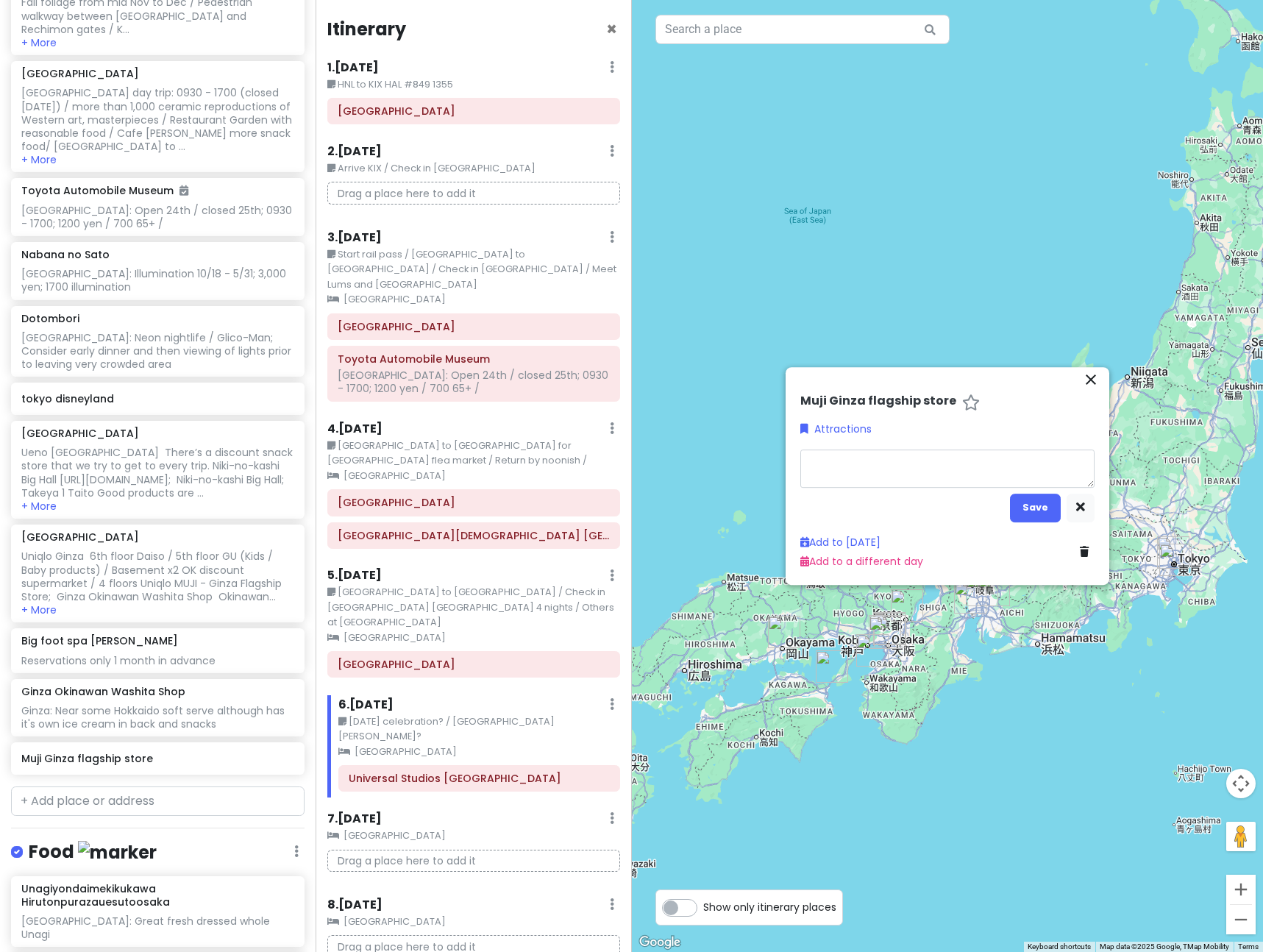
type textarea "x"
type textarea "1"
type textarea "x"
type textarea "10"
type textarea "x"
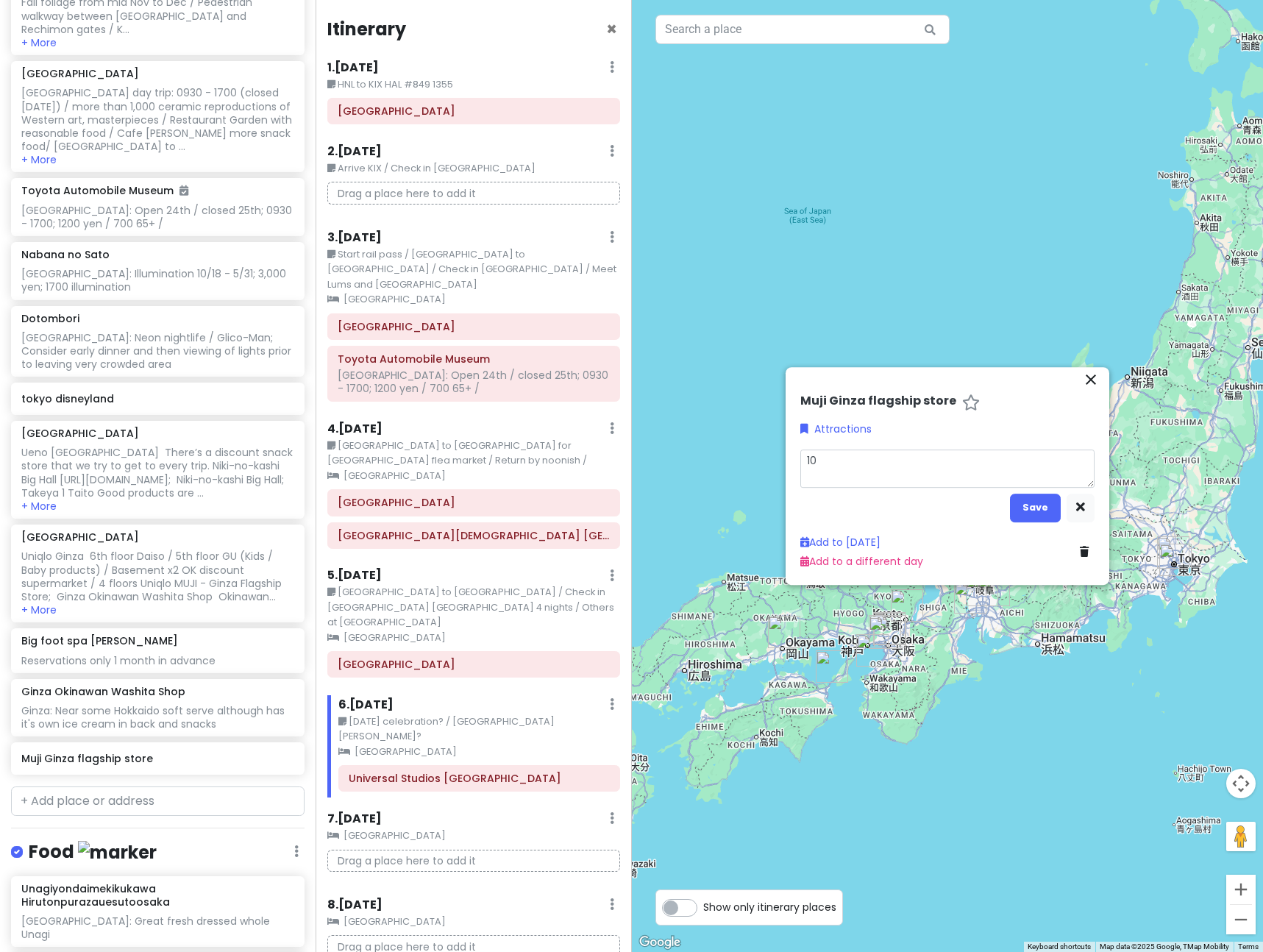
type textarea "100"
type textarea "x"
type textarea "10"
type textarea "x"
click at [1048, 509] on button "Save" at bounding box center [1035, 507] width 51 height 29
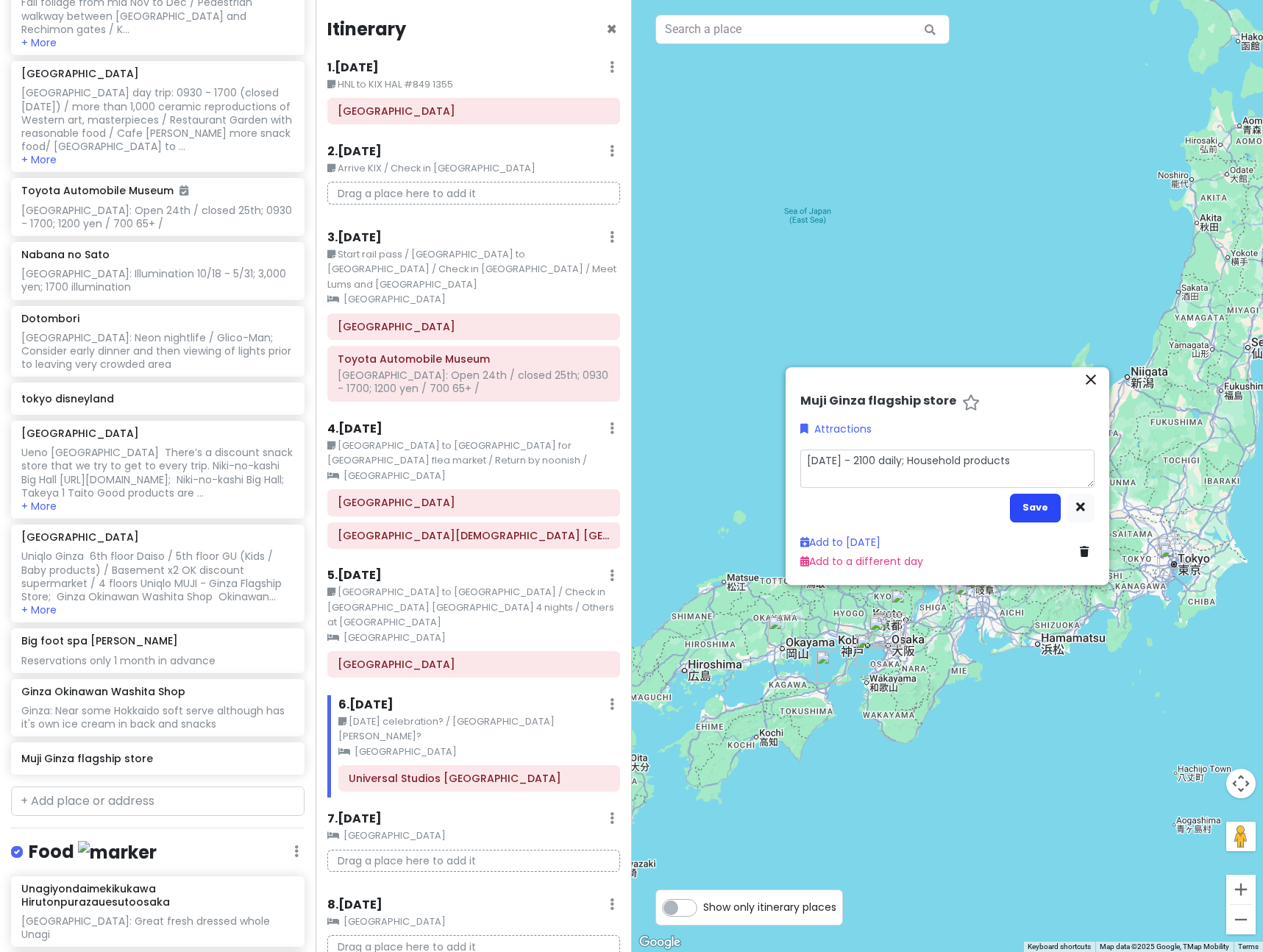
scroll to position [886, 0]
